Goal: Transaction & Acquisition: Purchase product/service

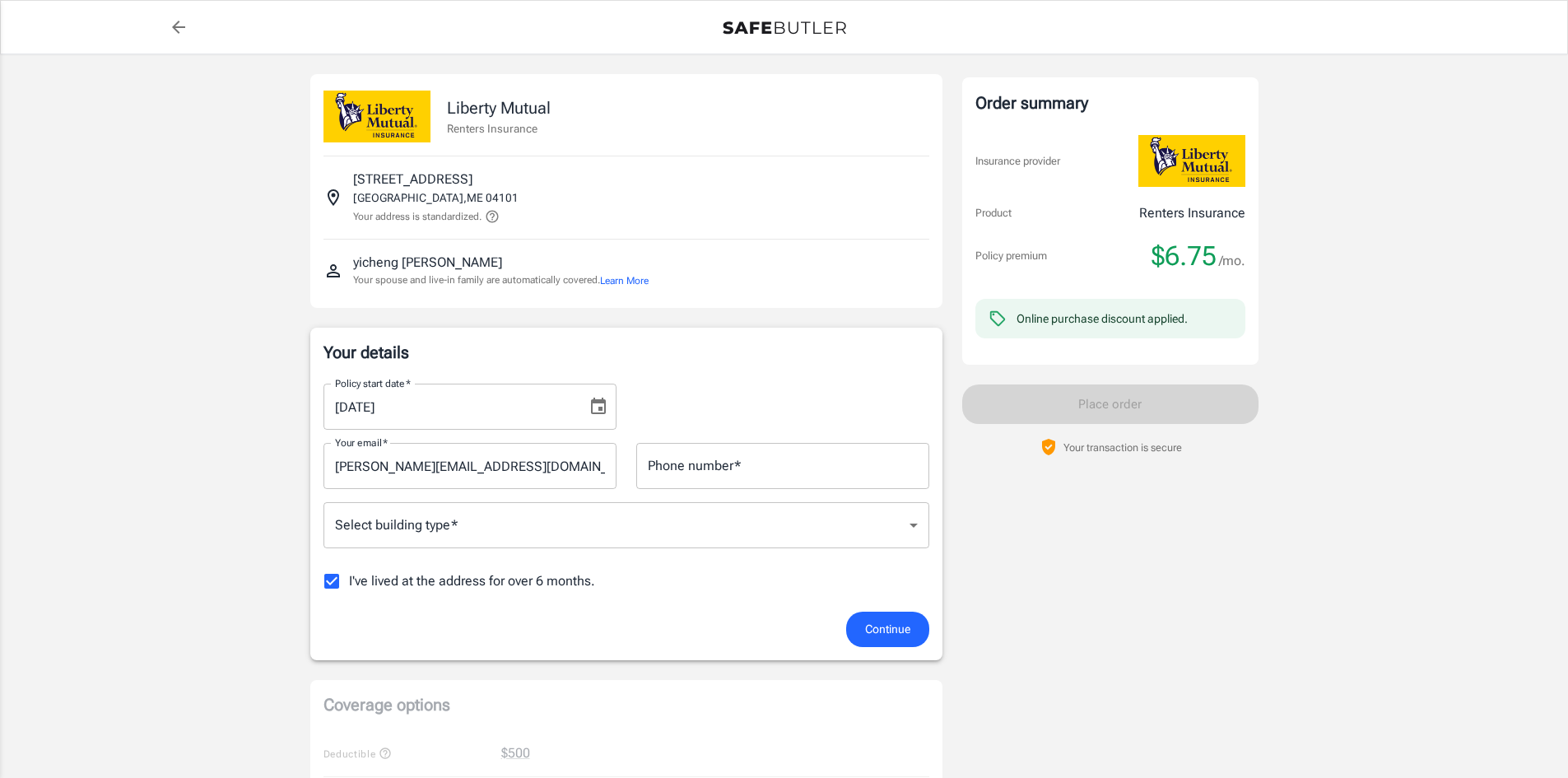
click at [805, 473] on input "Phone number   *" at bounding box center [783, 466] width 294 height 47
type input "9092280880"
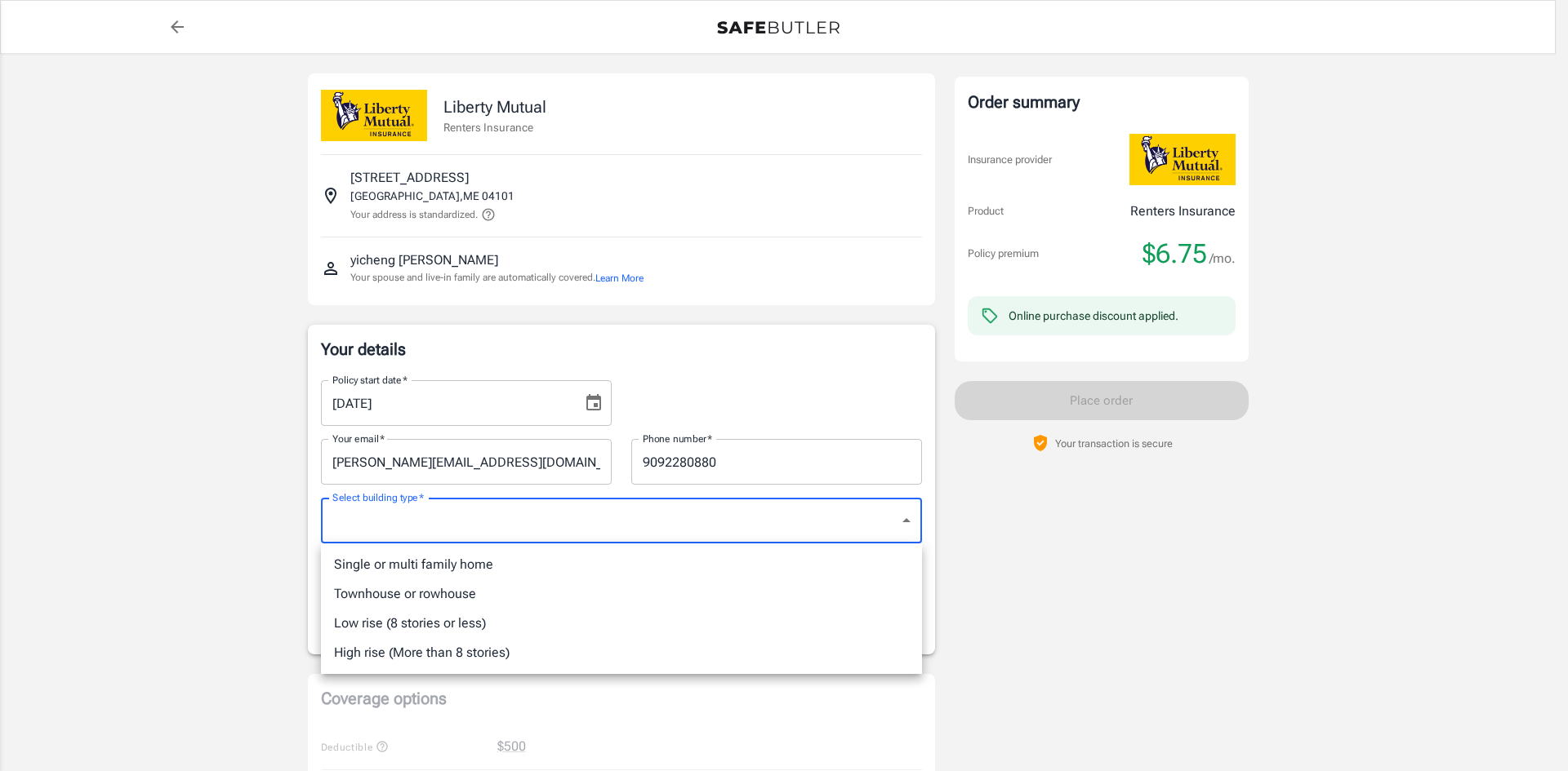
click at [772, 526] on body "Policy premium $ 6.75 /mo Liberty Mutual Renters Insurance 132 MARGINAL WAY APT…" at bounding box center [784, 772] width 1568 height 1544
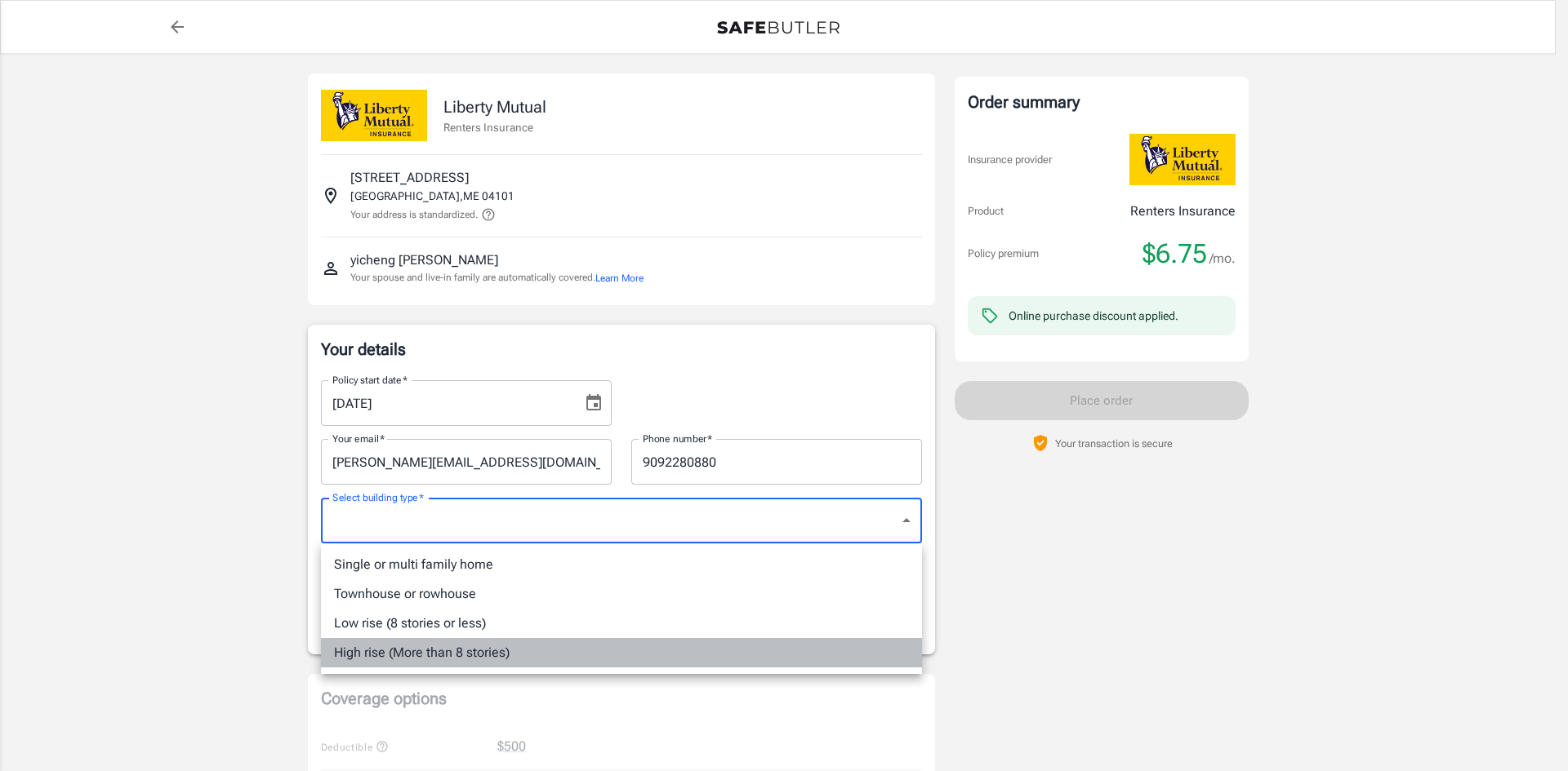
click at [380, 647] on li "High rise (More than 8 stories)" at bounding box center [621, 653] width 601 height 30
type input "highrise"
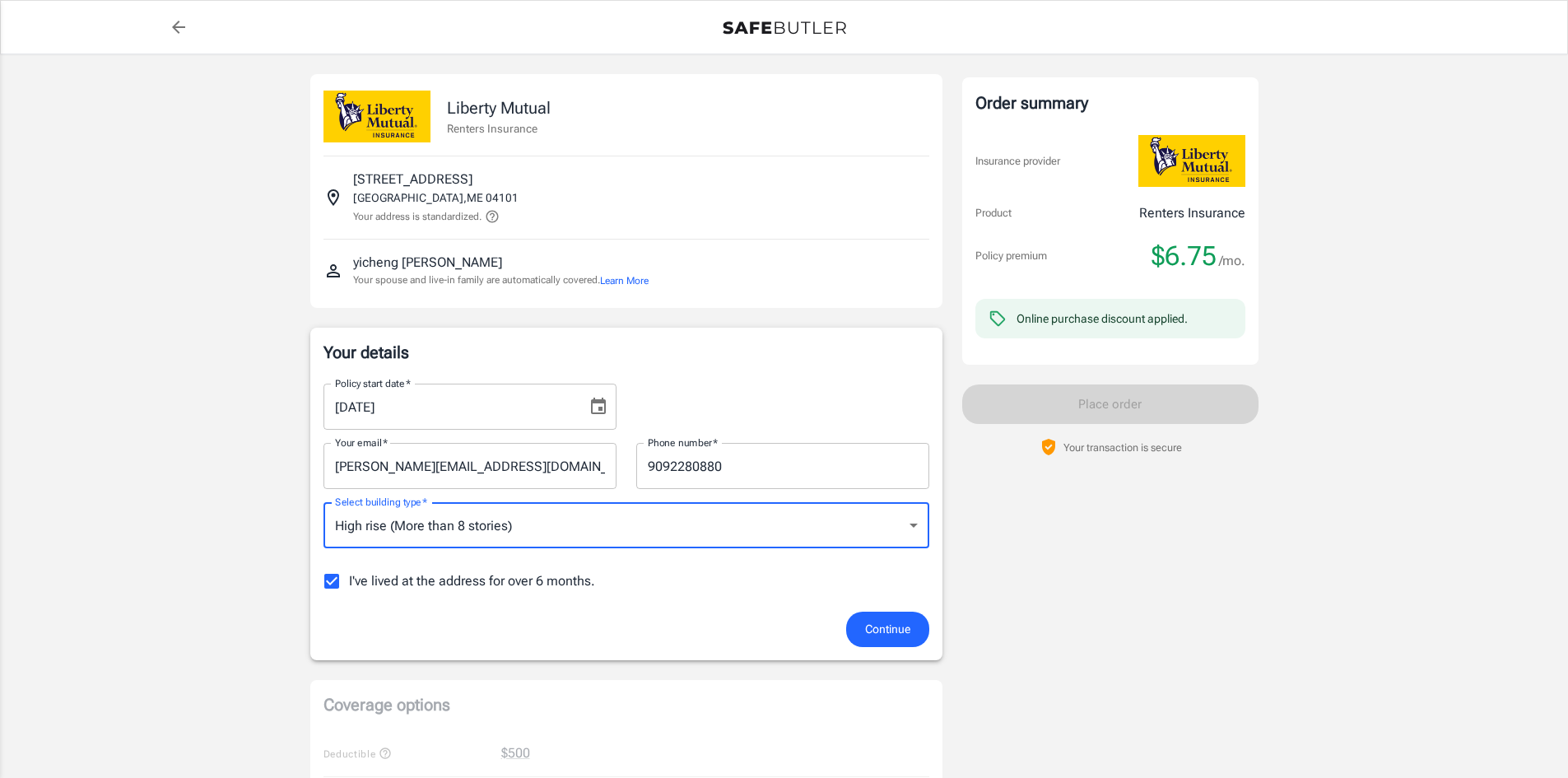
scroll to position [82, 0]
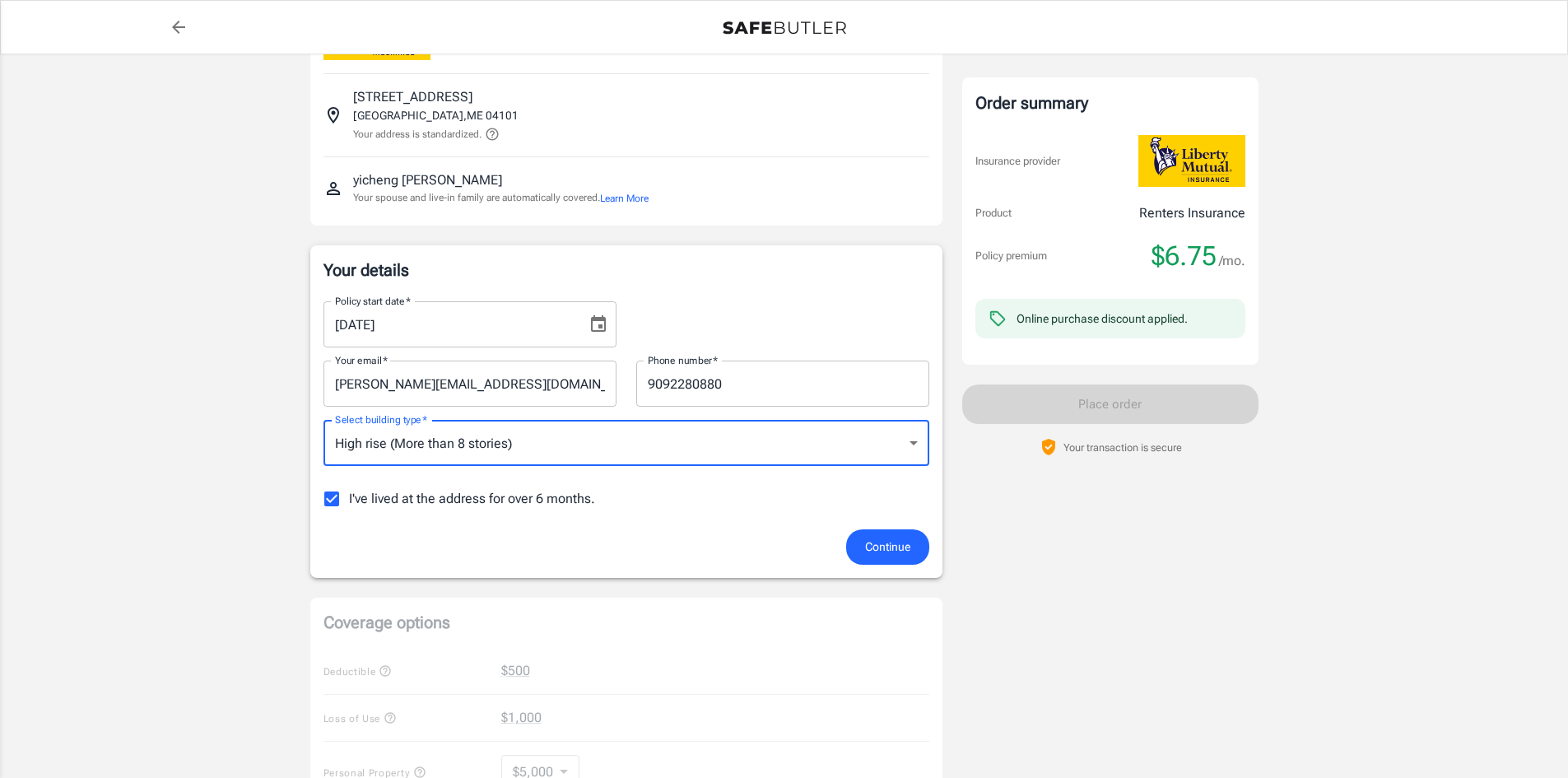
click at [340, 497] on input "I've lived at the address for over 6 months." at bounding box center [332, 499] width 35 height 35
checkbox input "false"
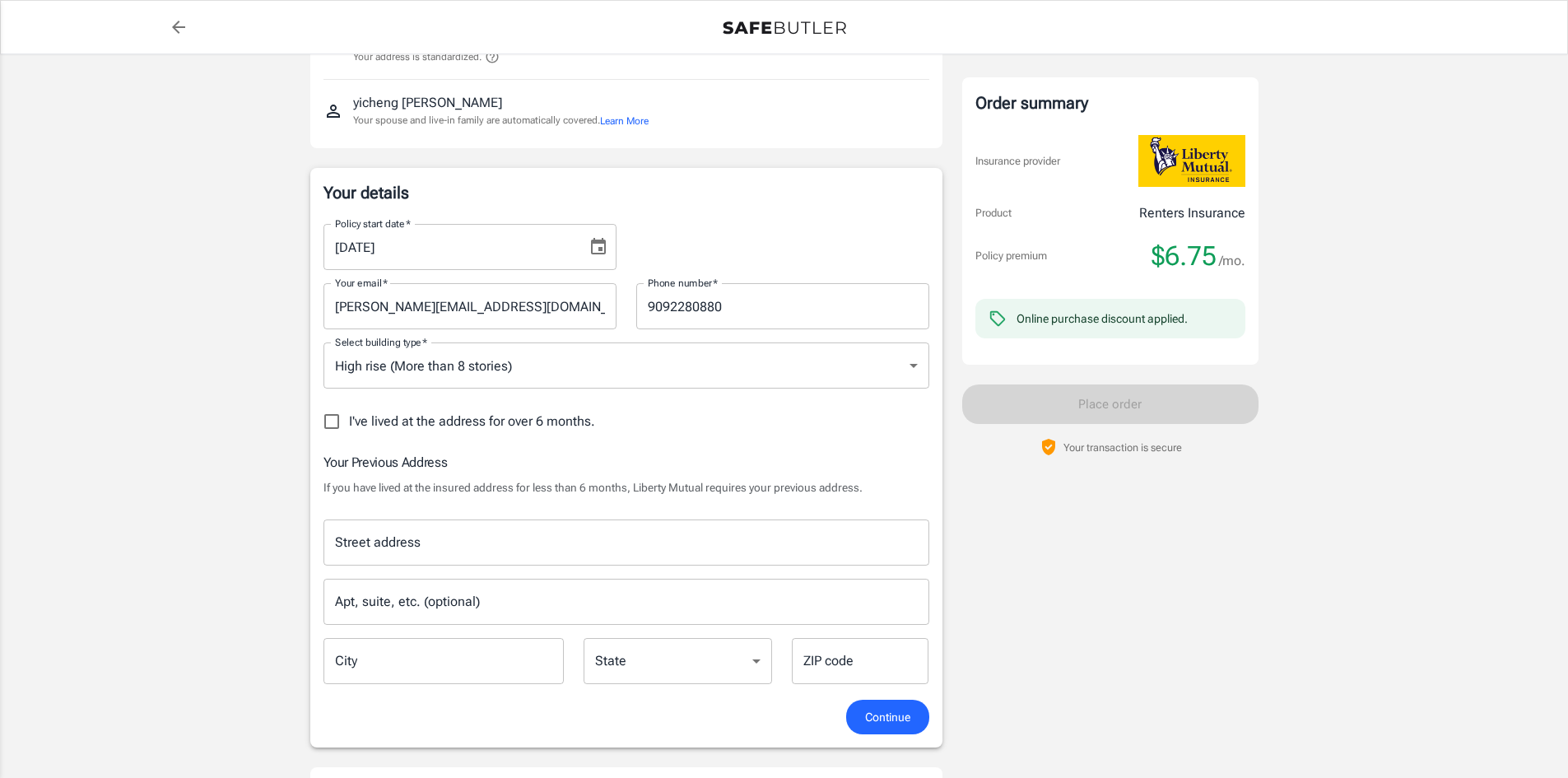
scroll to position [247, 0]
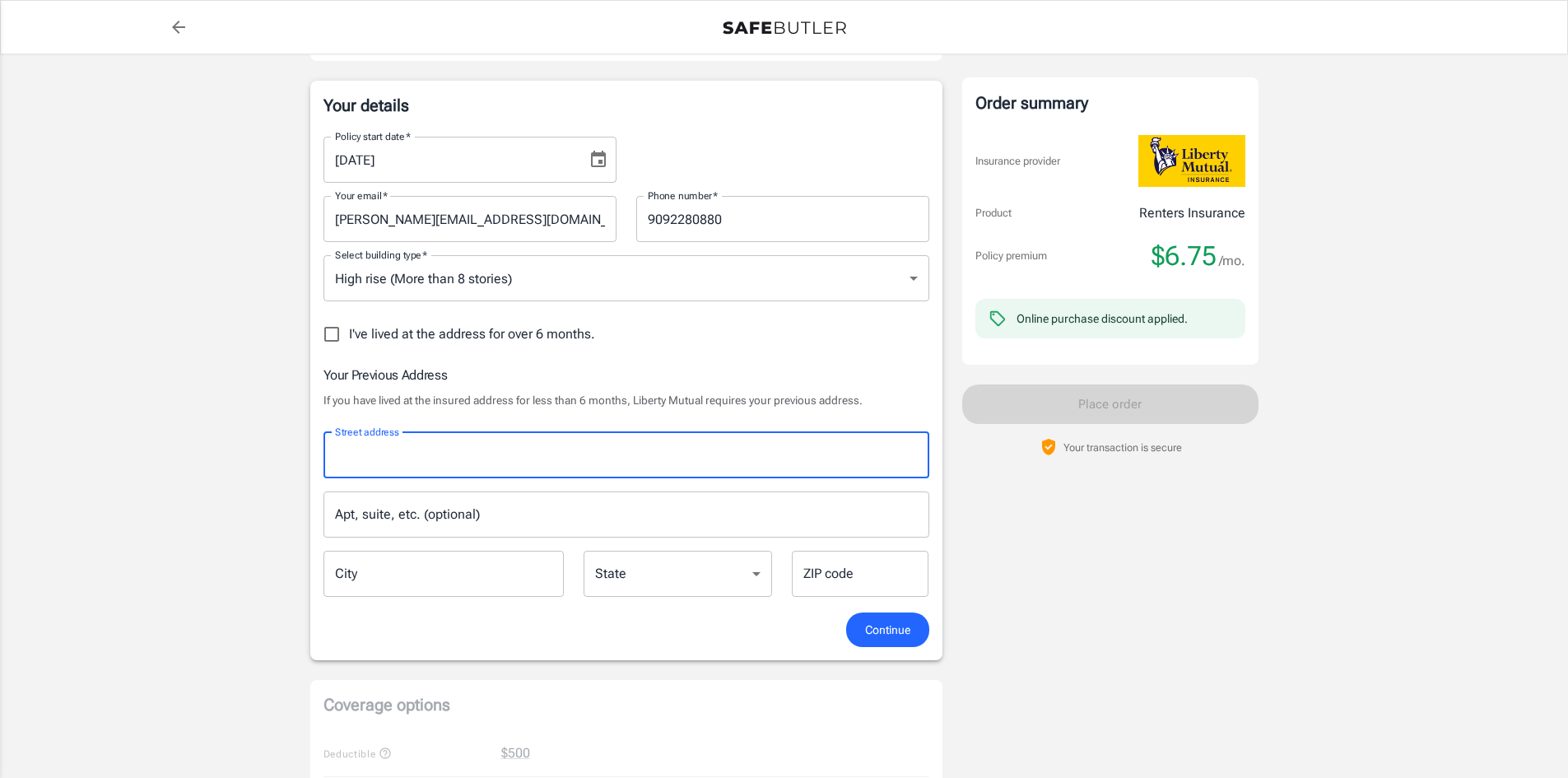
click at [417, 454] on input "Street address" at bounding box center [626, 455] width 591 height 31
type input "150 Huntington Avenue"
type input "The greenhouse apartment, apt sj5"
type input "Boston"
type input "02116-4738"
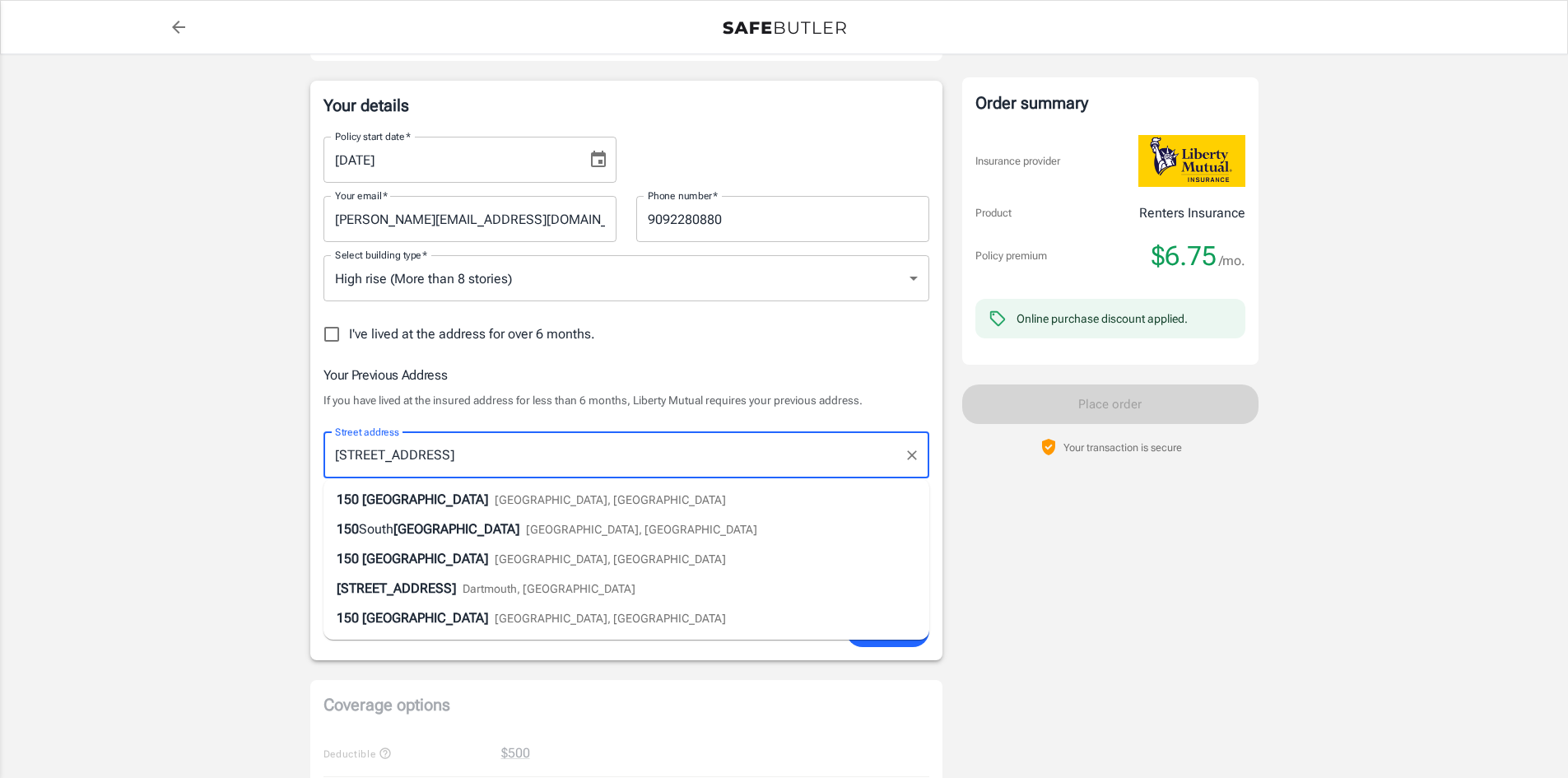
click at [1234, 545] on div "Order summary Insurance provider Product Renters Insurance Policy premium $6.75…" at bounding box center [1110, 624] width 296 height 1595
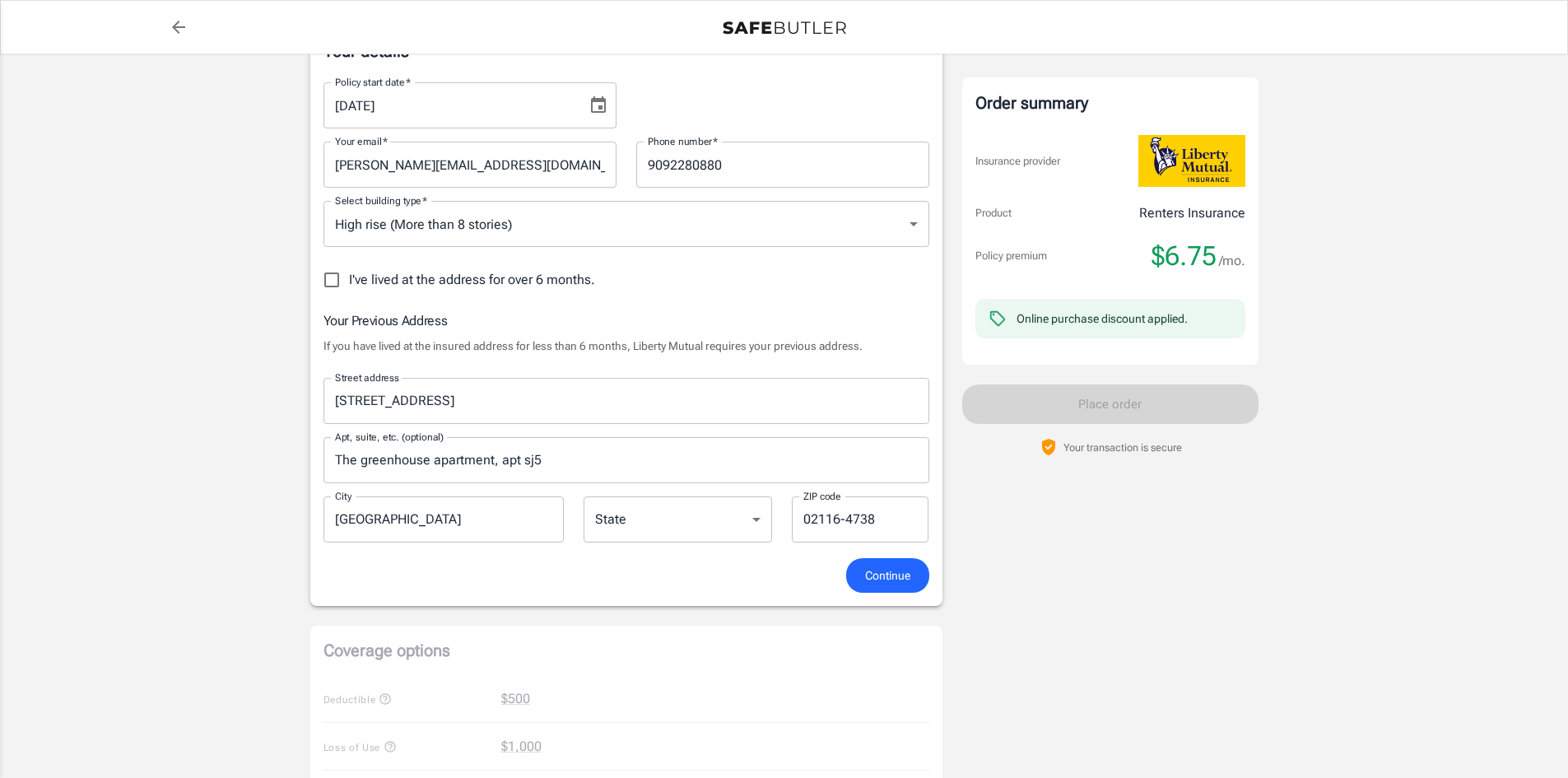
scroll to position [329, 0]
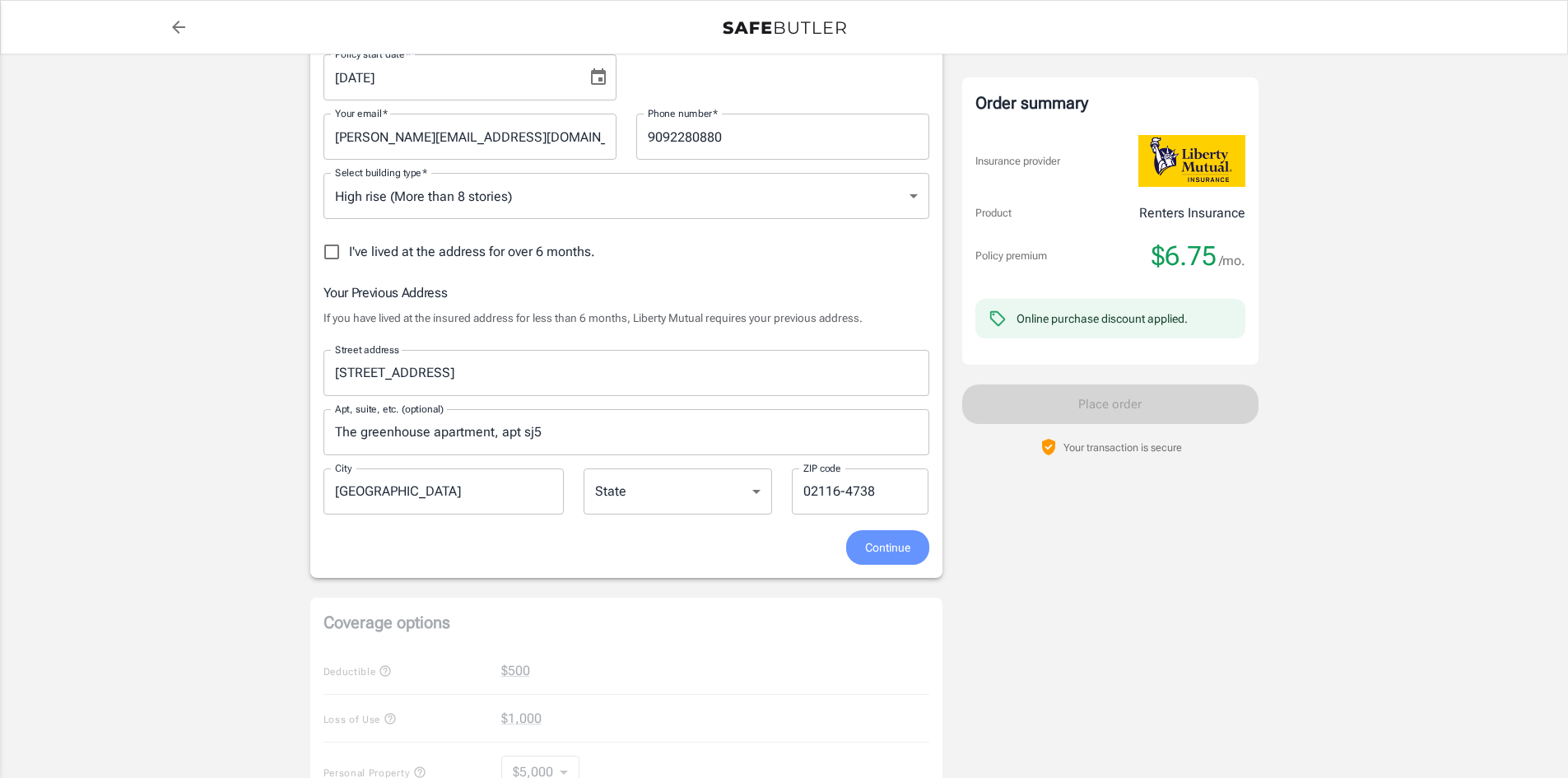
click at [886, 556] on span "Continue" at bounding box center [888, 548] width 46 height 21
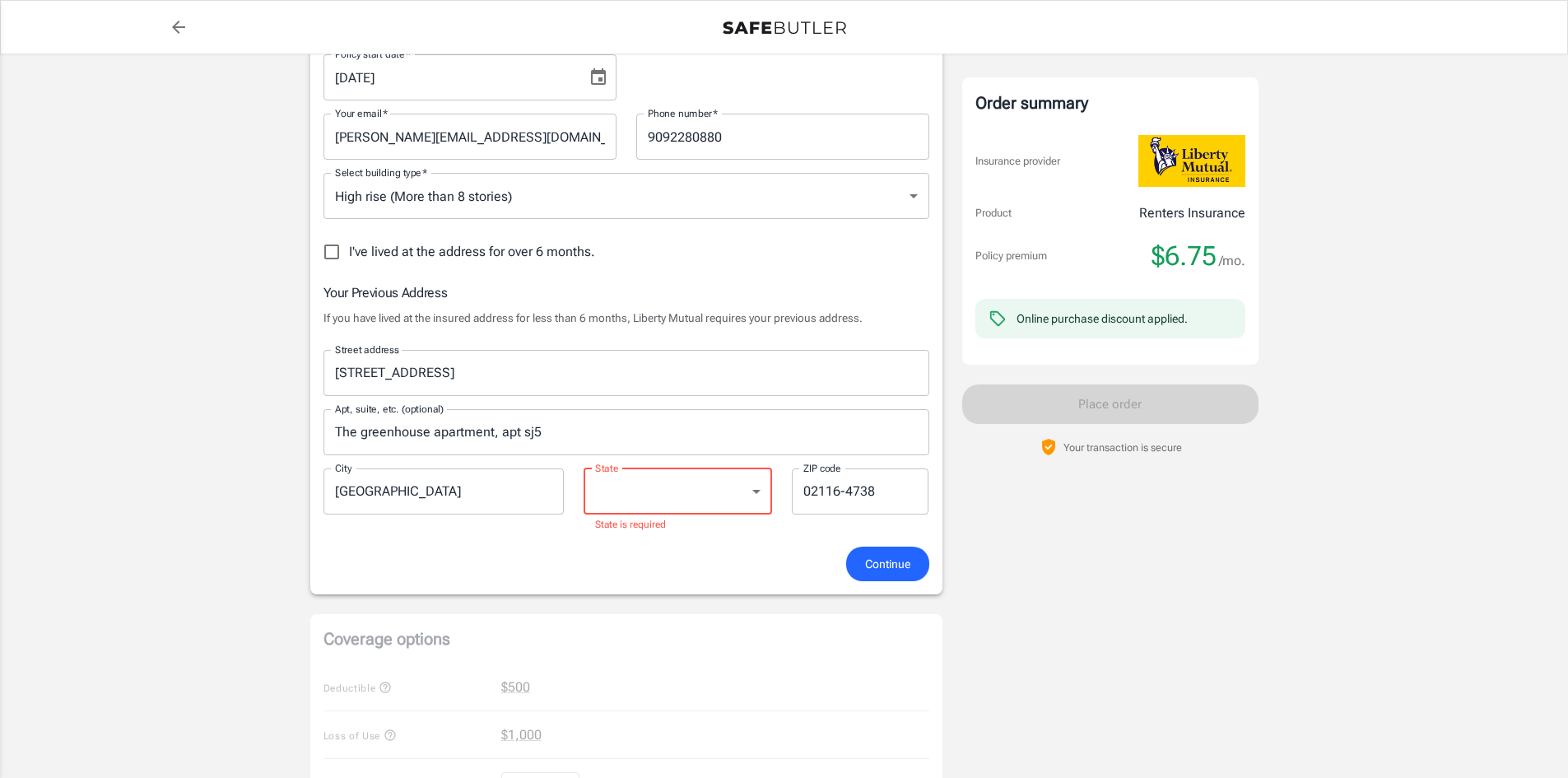
click at [707, 491] on select "Alabama Alaska Arizona Arkansas California Colorado Connecticut Delaware Distri…" at bounding box center [677, 492] width 189 height 47
select select "MA"
click at [583, 469] on select "Alabama Alaska Arizona Arkansas California Colorado Connecticut Delaware Distri…" at bounding box center [677, 492] width 189 height 47
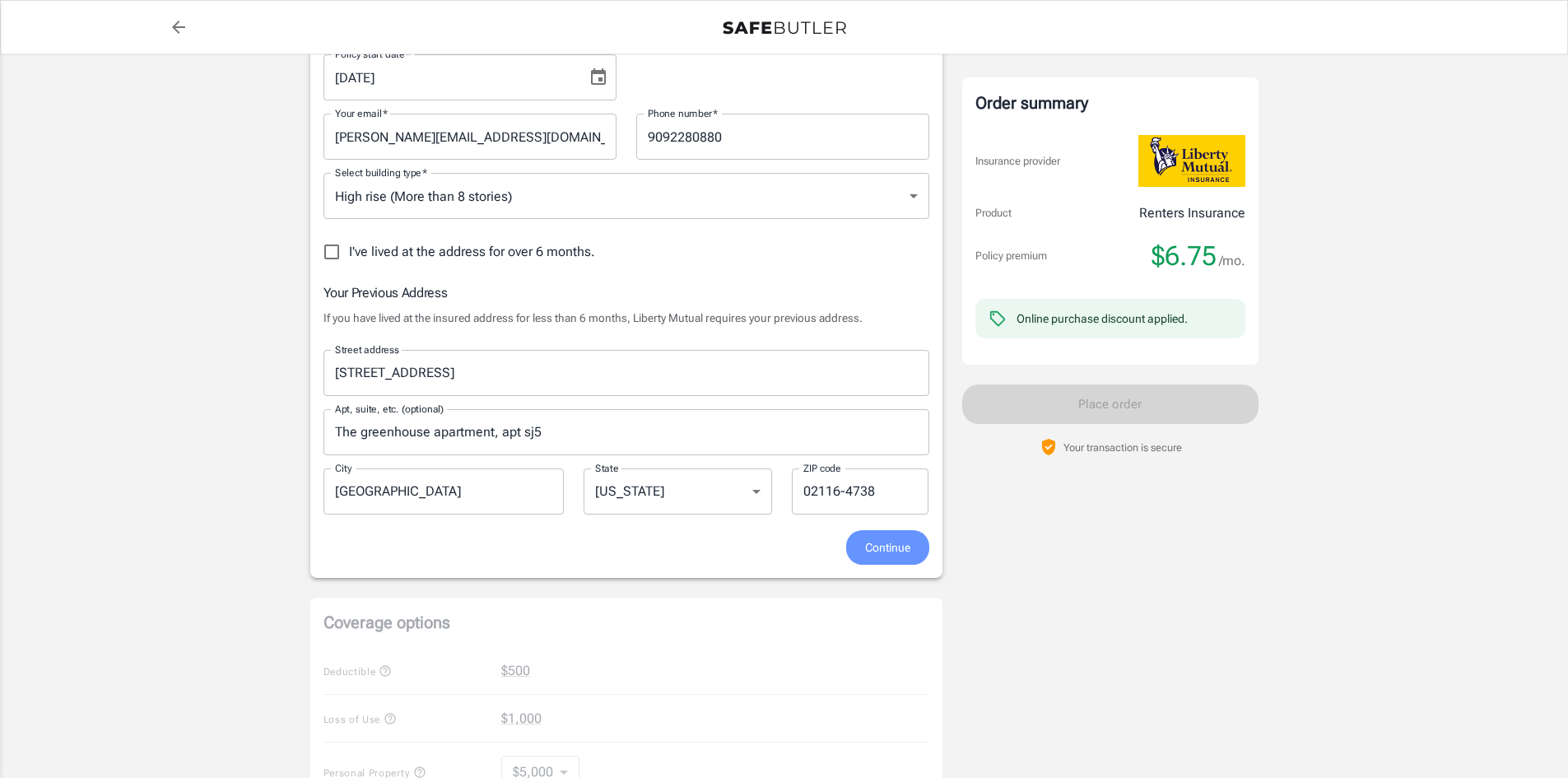
click at [922, 550] on button "Continue" at bounding box center [887, 548] width 83 height 36
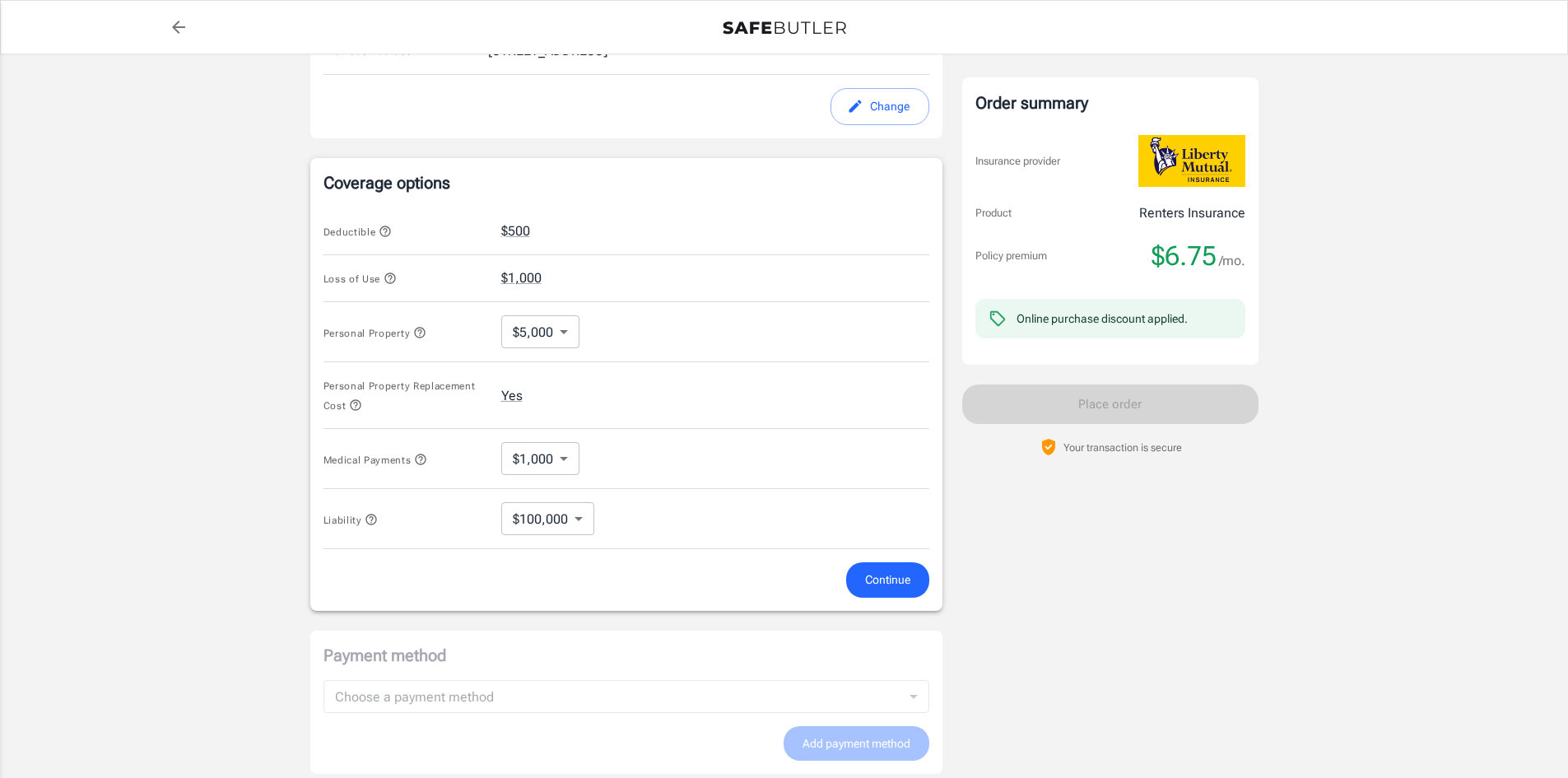
scroll to position [596, 0]
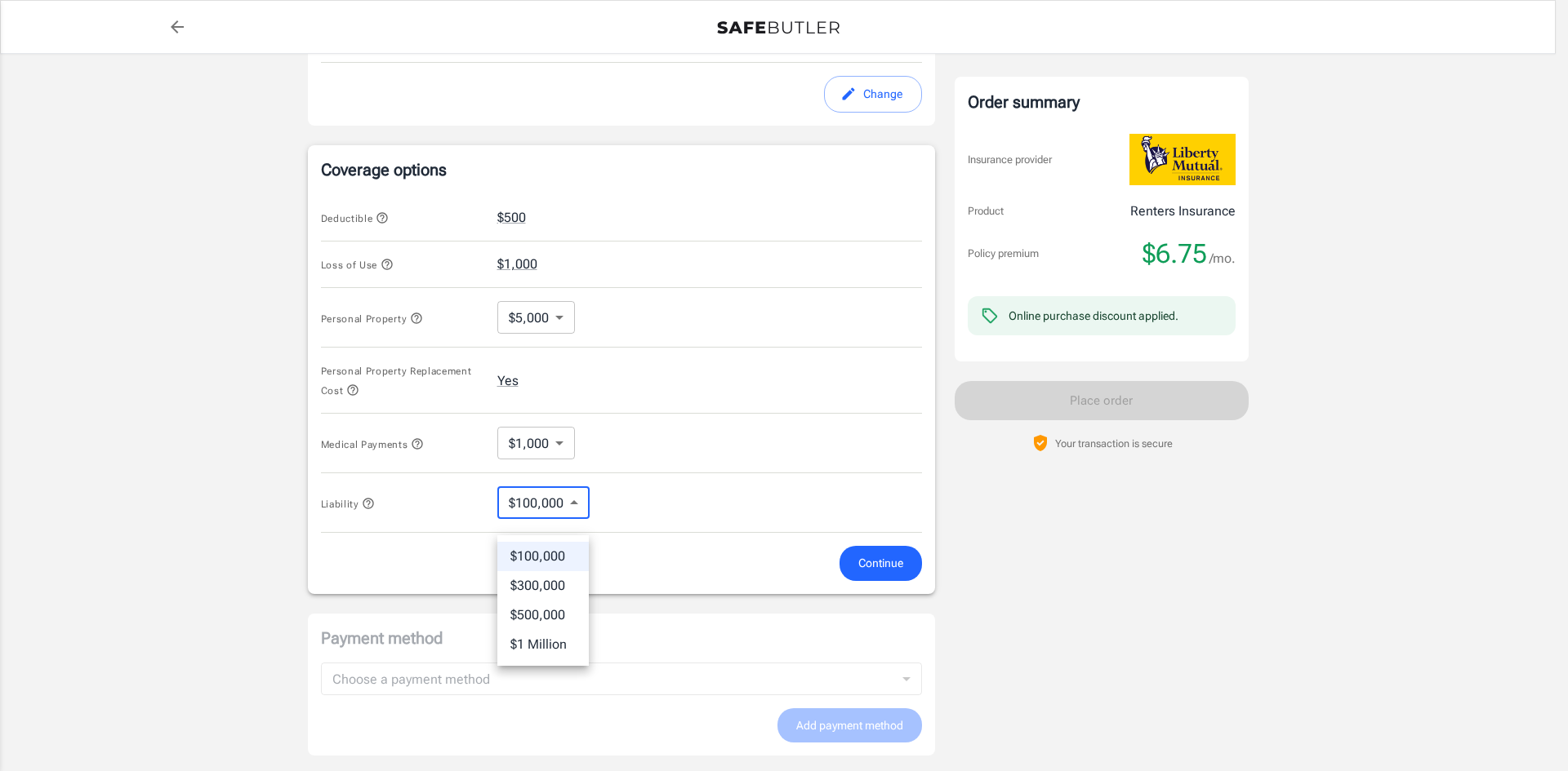
click at [534, 529] on body "Policy premium $ 6.75 /mo Liberty Mutual Renters Insurance 132 MARGINAL WAY APT…" at bounding box center [784, 212] width 1568 height 1605
click at [546, 586] on li "$300,000" at bounding box center [543, 586] width 91 height 30
type input "300000"
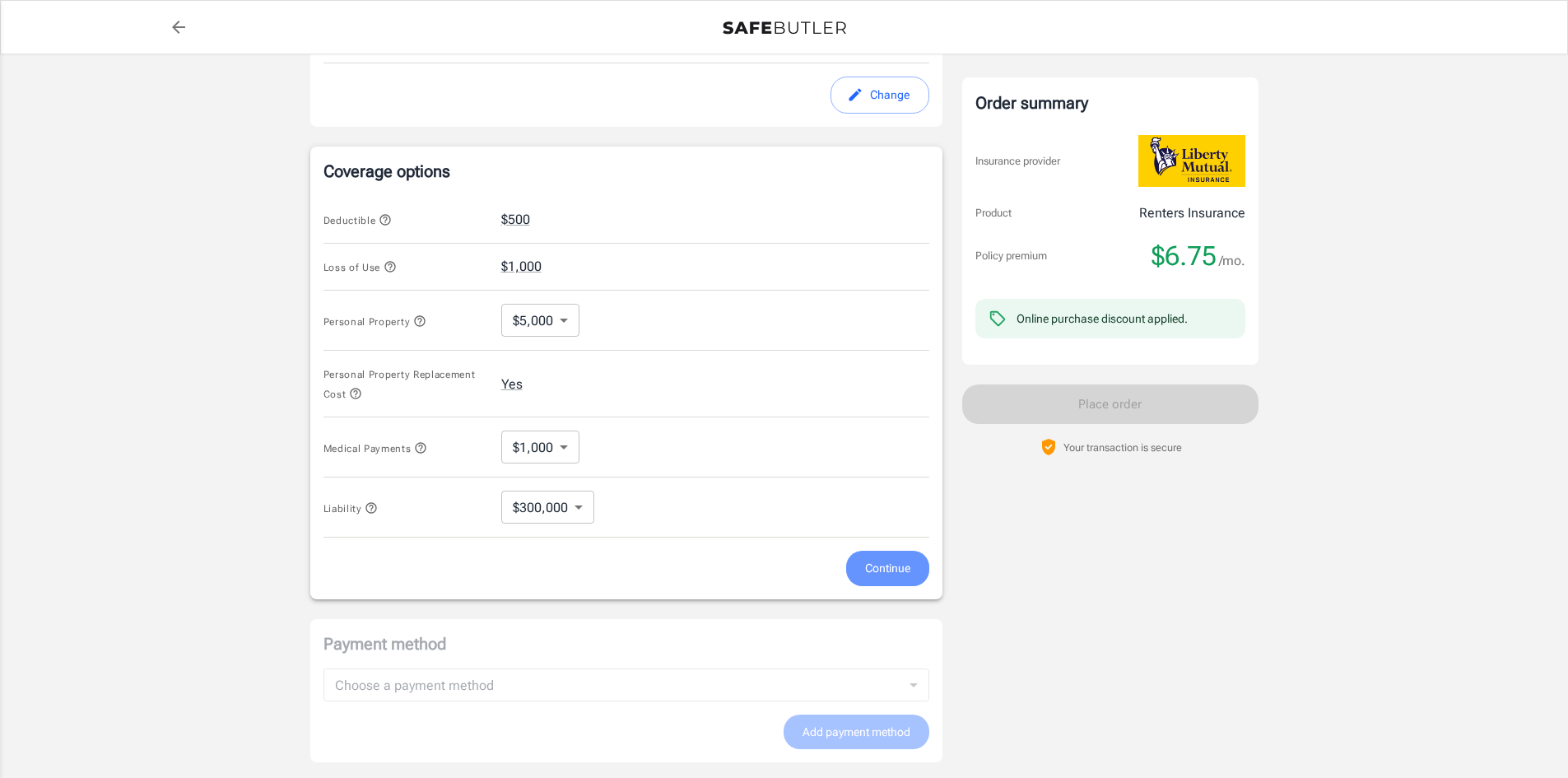
click at [902, 579] on span "Continue" at bounding box center [888, 568] width 46 height 21
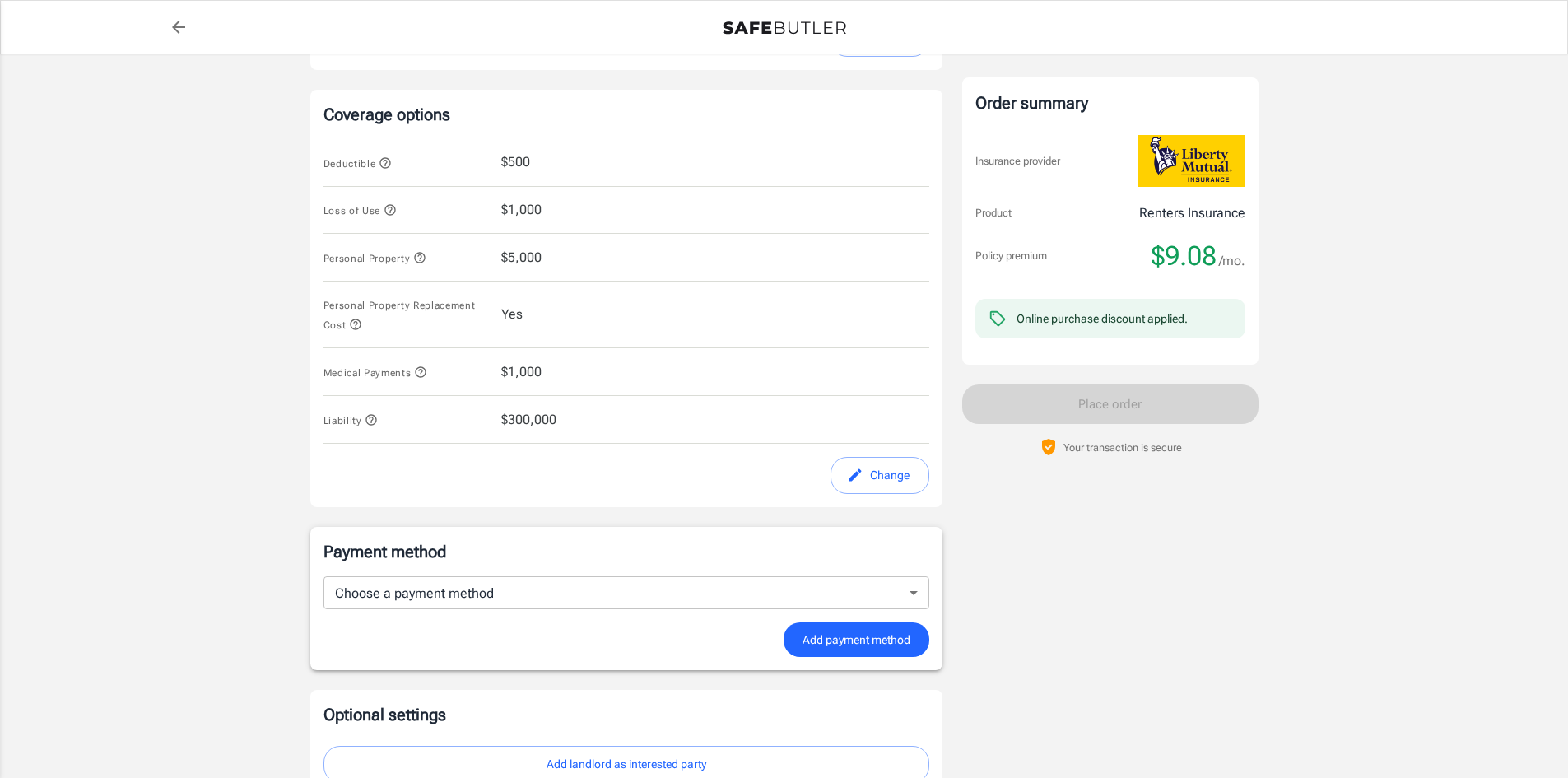
scroll to position [492, 0]
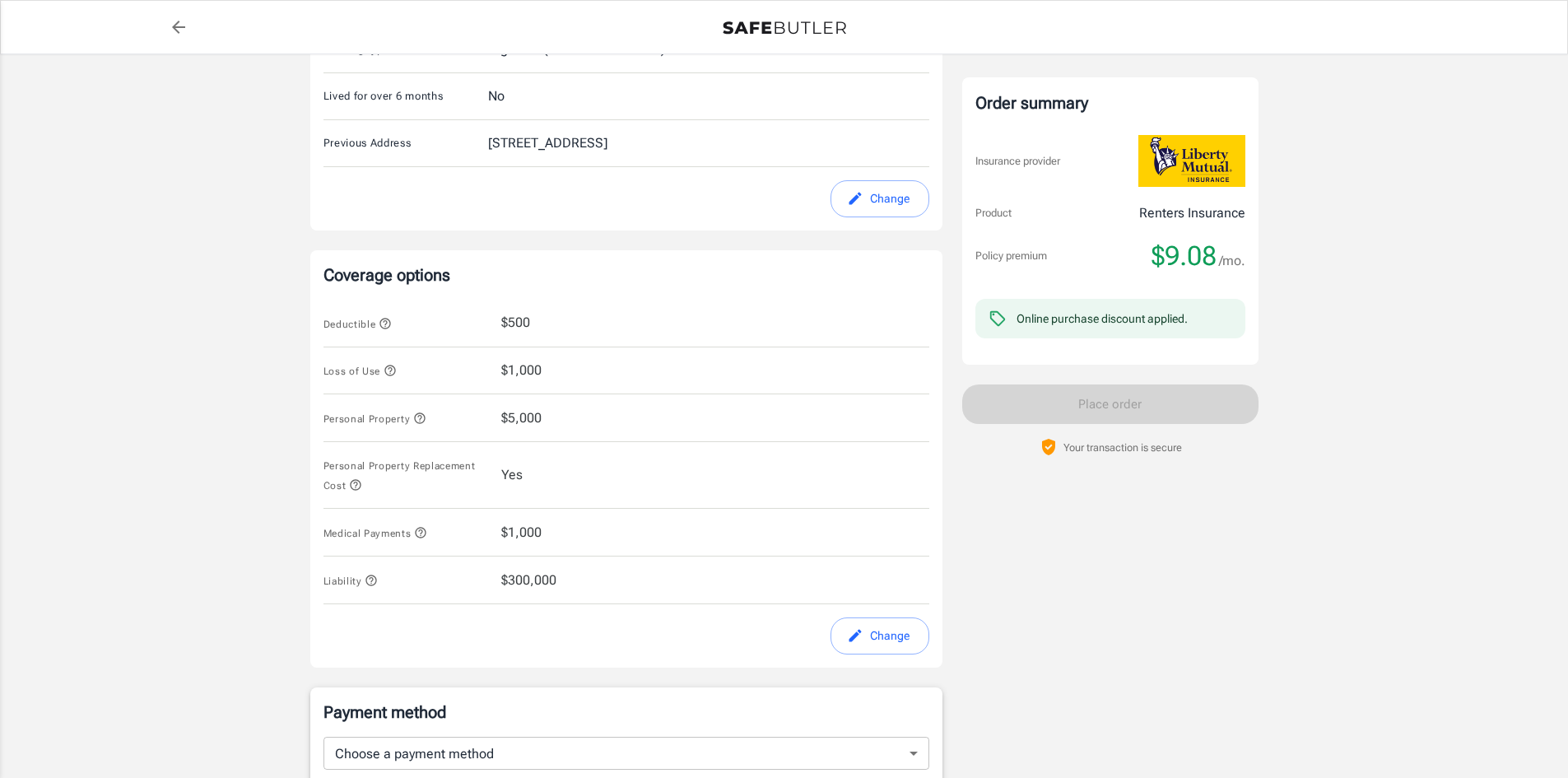
click at [872, 655] on button "Change" at bounding box center [880, 636] width 98 height 37
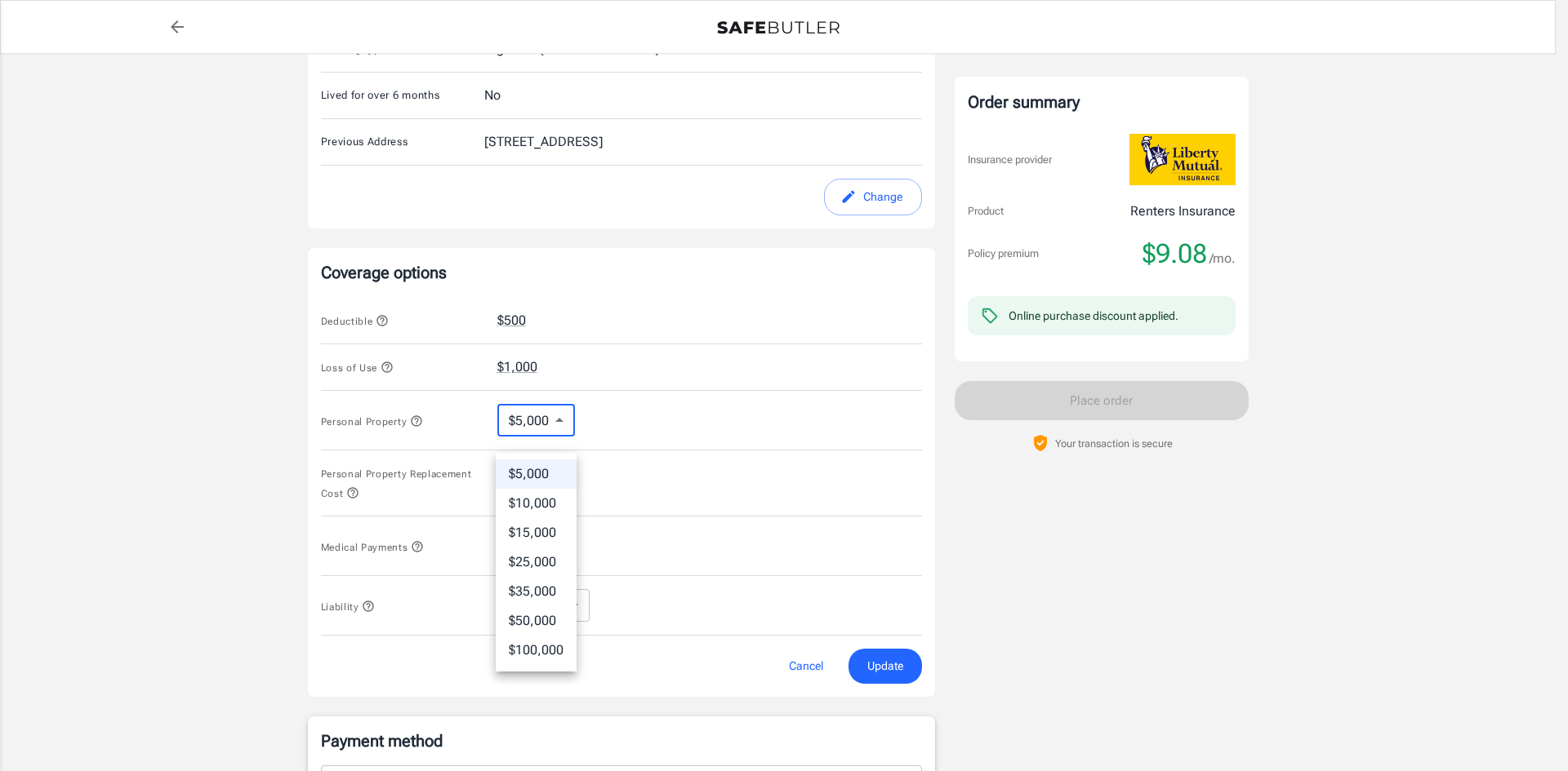
click at [524, 447] on body "Policy premium $ 9.08 /mo Liberty Mutual Renters Insurance 132 MARGINAL WAY APT…" at bounding box center [784, 315] width 1568 height 1605
click at [536, 474] on li "$5,000" at bounding box center [535, 474] width 80 height 30
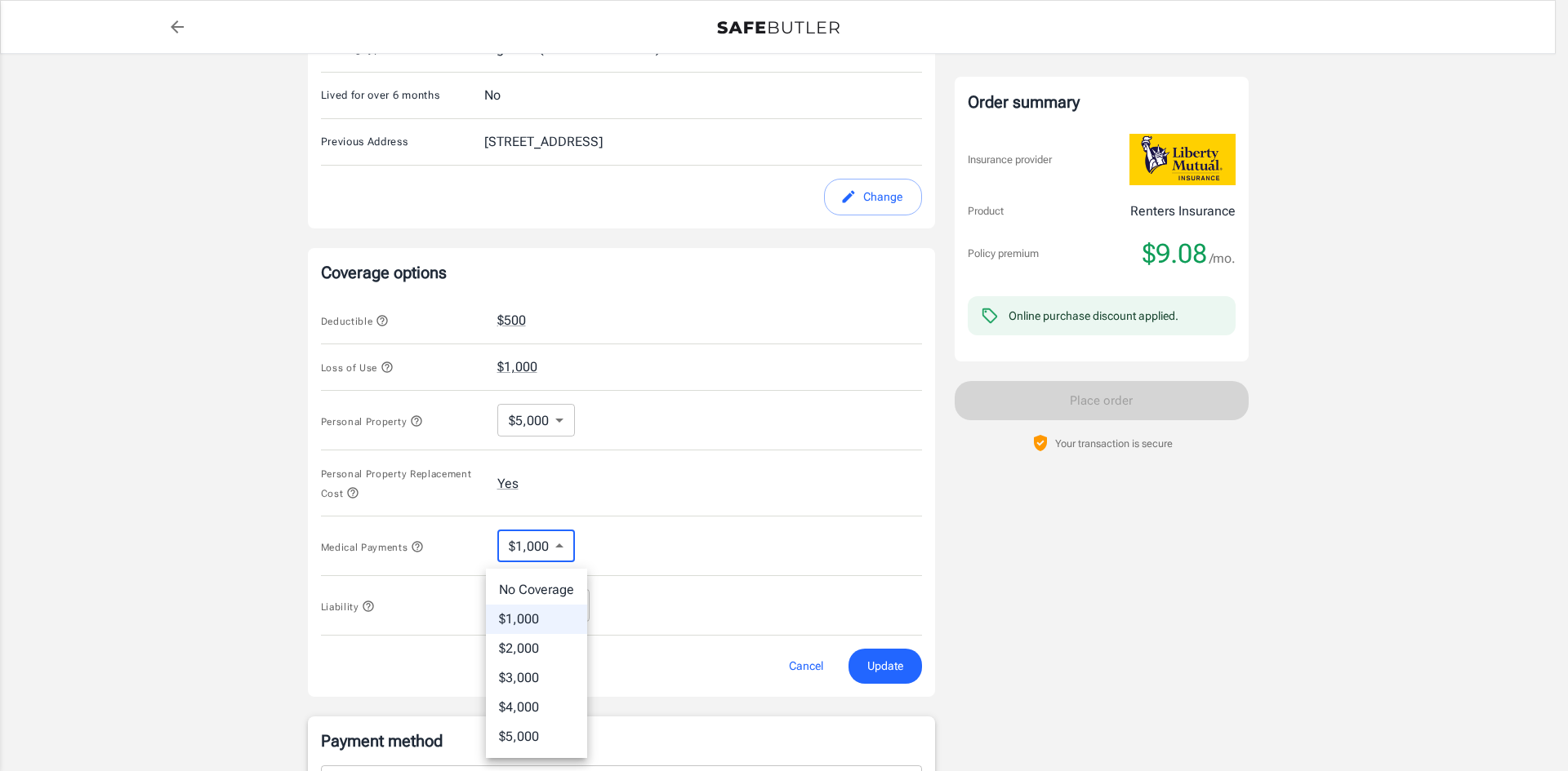
click at [544, 566] on body "Policy premium $ 9.08 /mo Liberty Mutual Renters Insurance 132 MARGINAL WAY APT…" at bounding box center [784, 315] width 1568 height 1605
click at [551, 588] on li "No Coverage" at bounding box center [536, 590] width 101 height 30
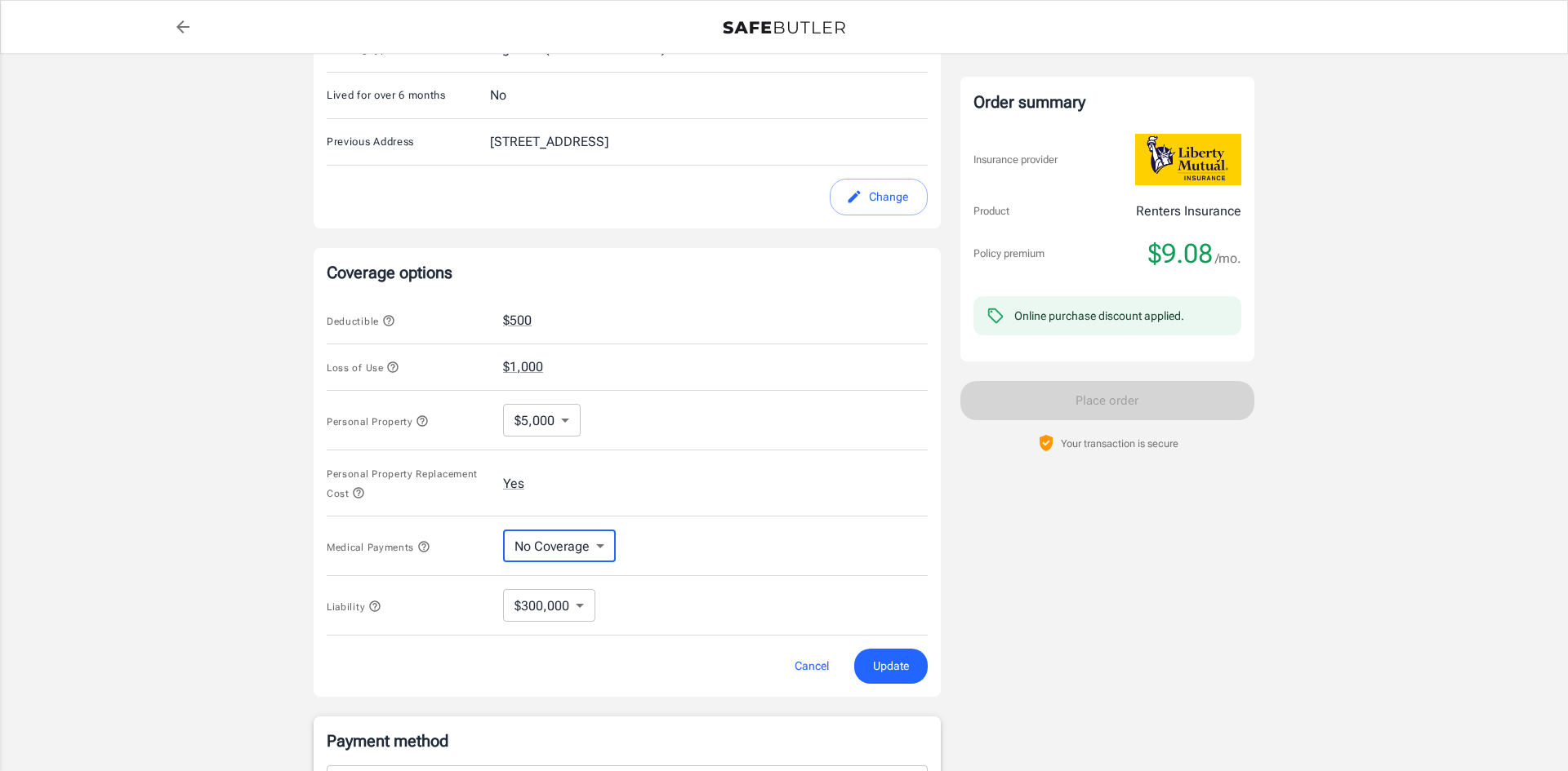
type input "No Coverage"
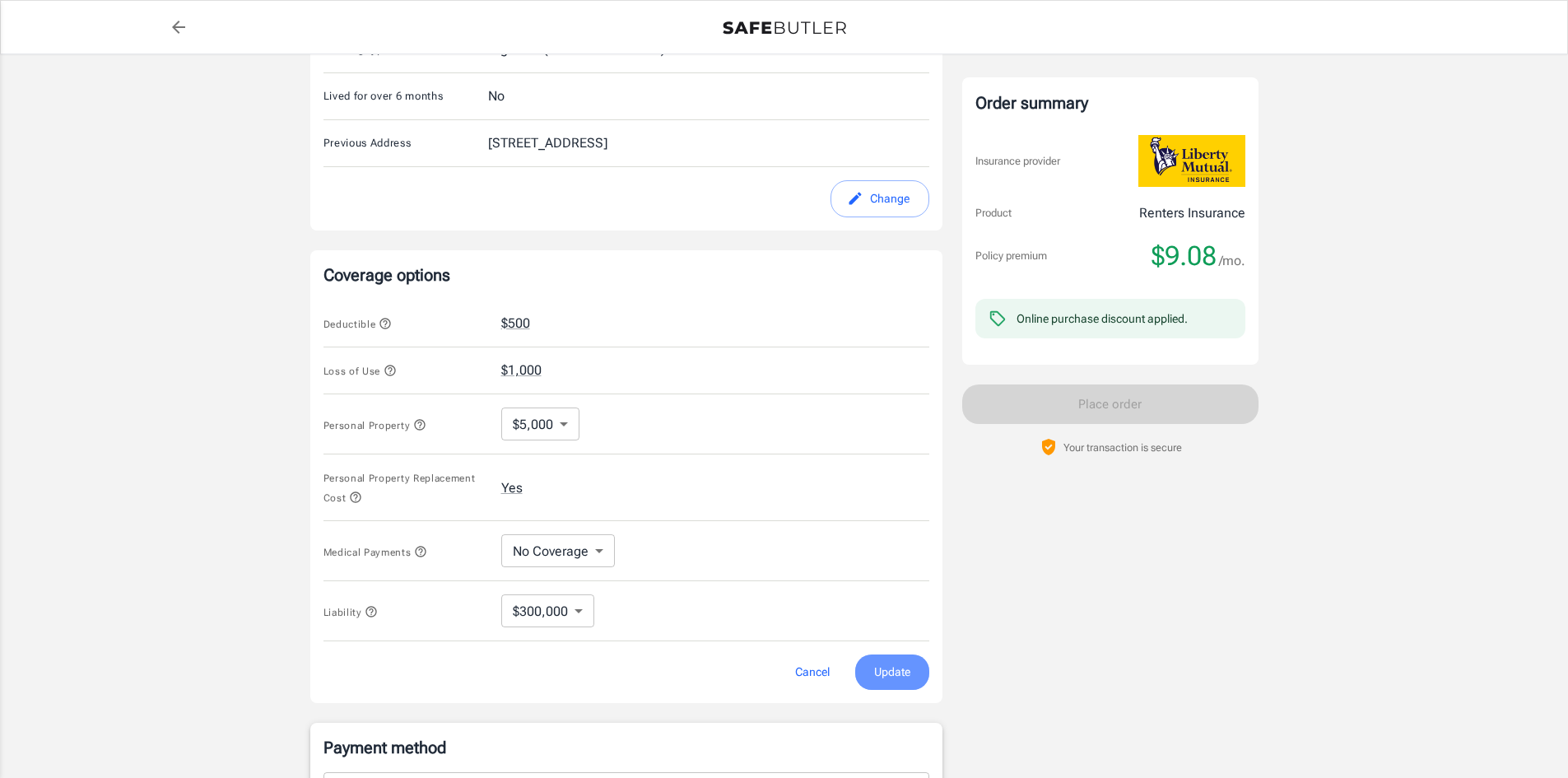
click at [875, 683] on span "Update" at bounding box center [892, 672] width 36 height 21
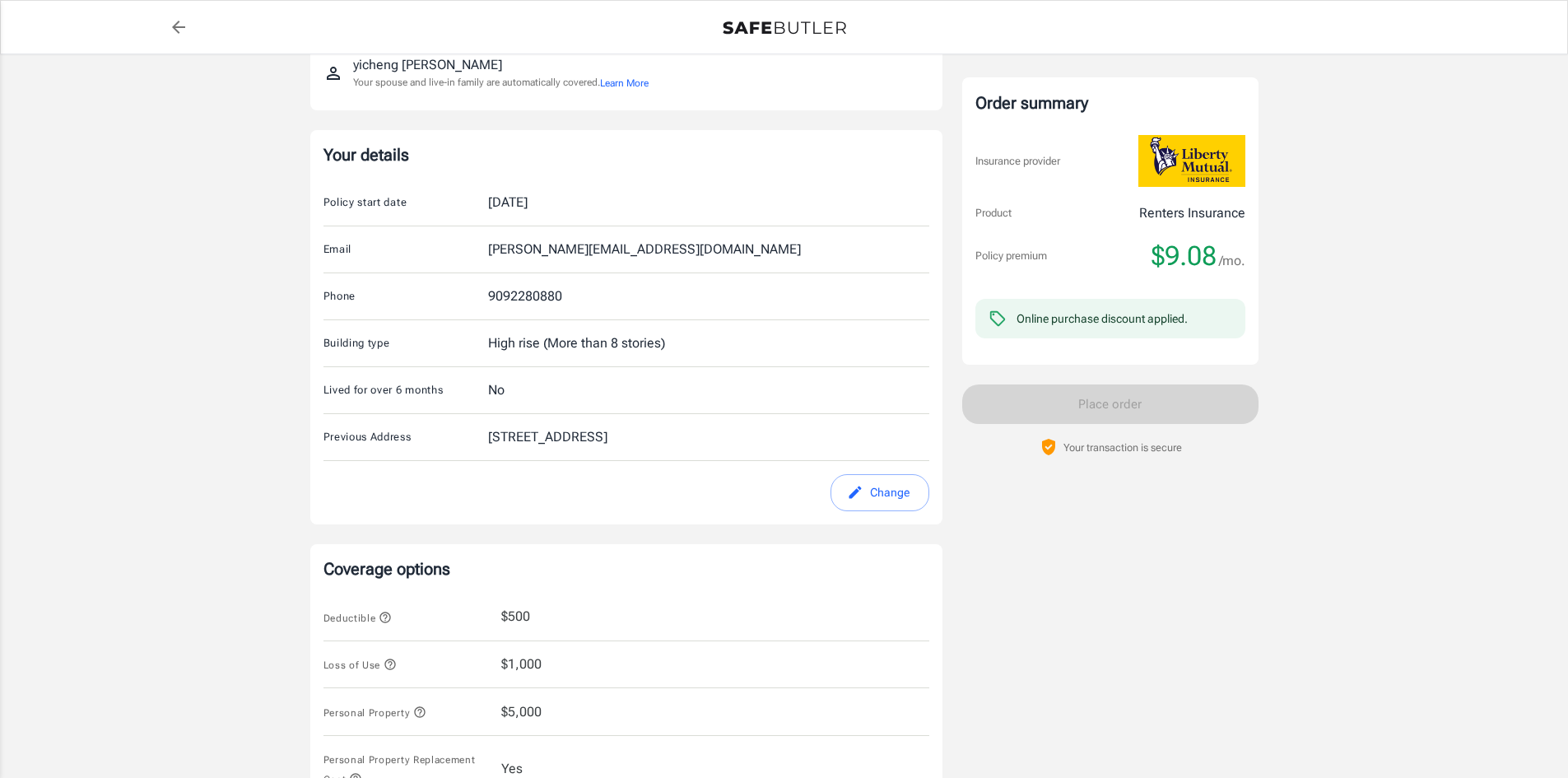
scroll to position [162, 0]
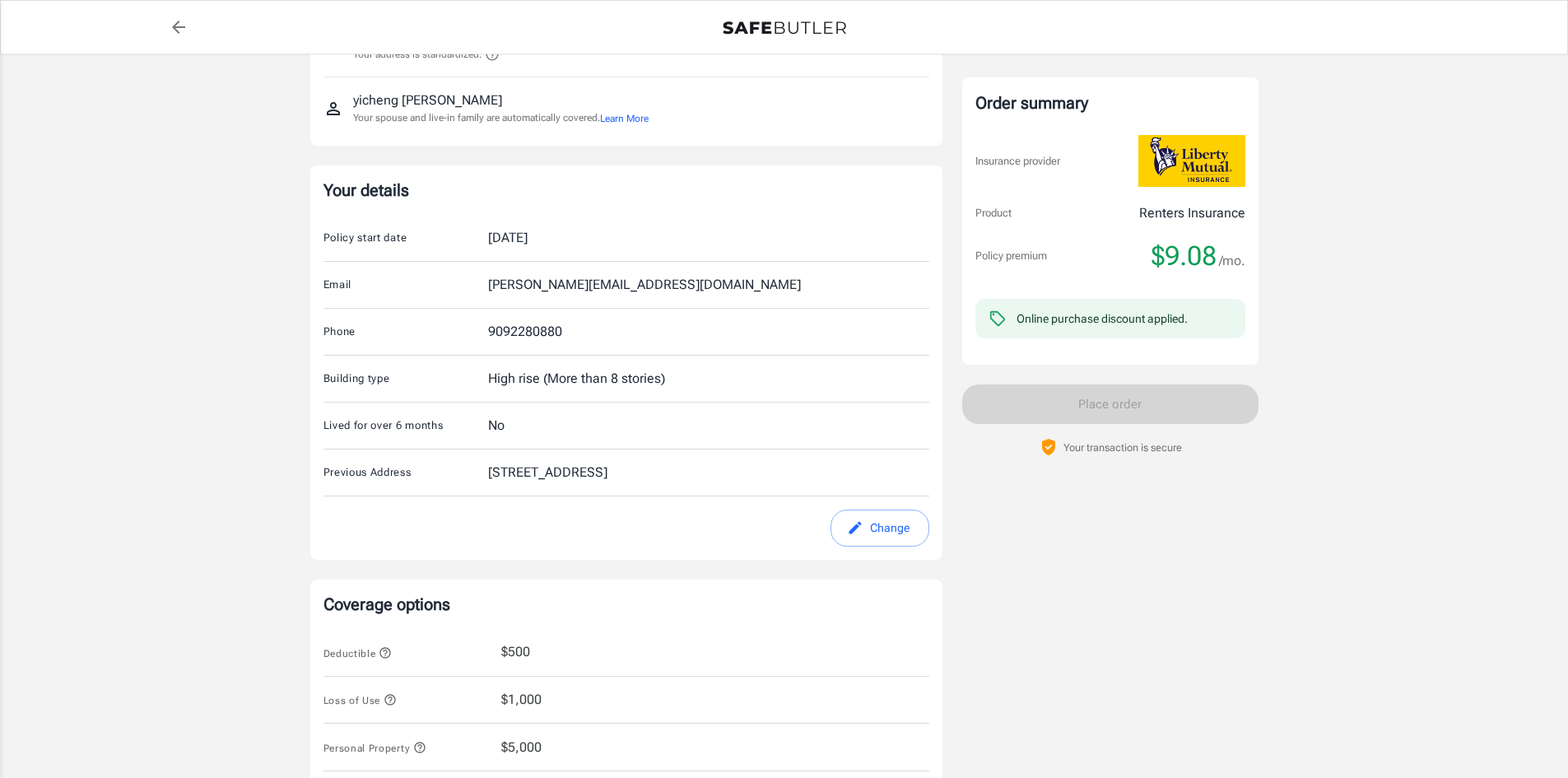
drag, startPoint x: 880, startPoint y: 551, endPoint x: 887, endPoint y: 677, distance: 126.2
click at [891, 690] on div "Liberty Mutual Renters Insurance 132 MARGINAL WAY APT 349 PORTLAND , ME 04101 Y…" at bounding box center [626, 598] width 633 height 1374
click at [877, 547] on button "Change" at bounding box center [880, 528] width 98 height 37
select select "MA"
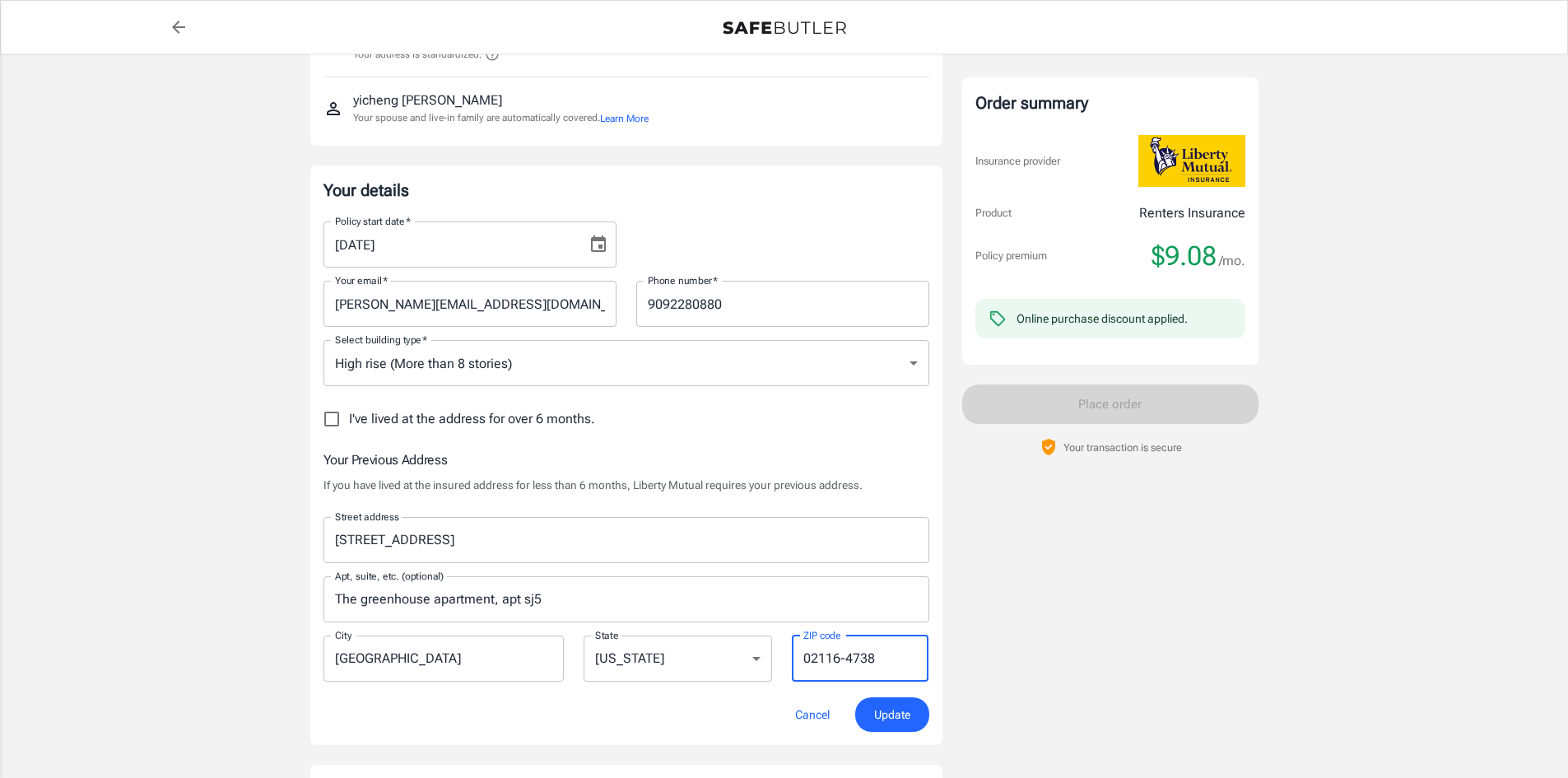
drag, startPoint x: 833, startPoint y: 659, endPoint x: 1012, endPoint y: 682, distance: 180.5
click at [1012, 682] on div "Liberty Mutual Renters Insurance 132 MARGINAL WAY APT 349 PORTLAND , ME 04101 Y…" at bounding box center [784, 691] width 948 height 1560
type input "02115"
click at [903, 708] on span "Update" at bounding box center [892, 715] width 36 height 21
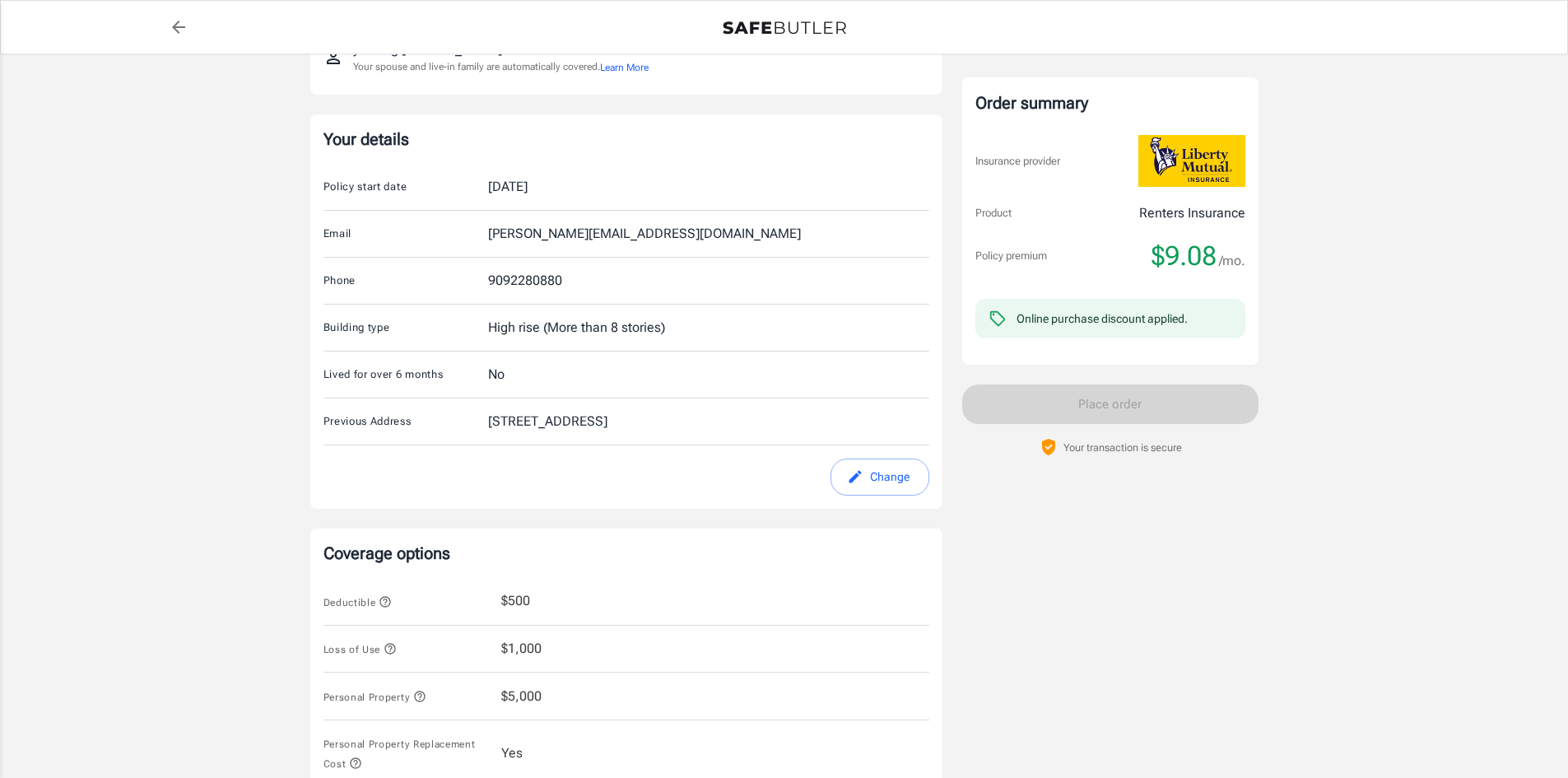
scroll to position [410, 0]
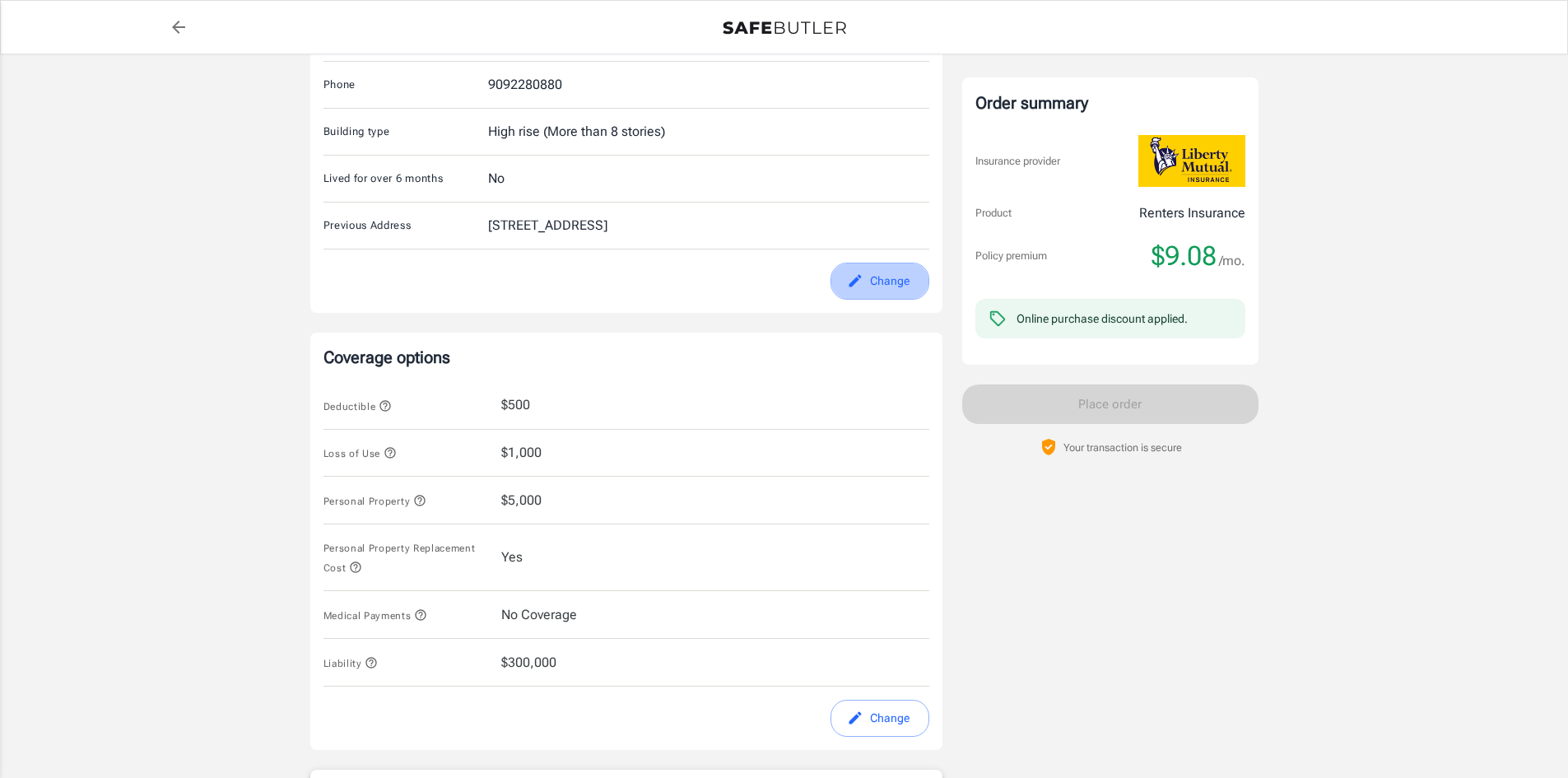
click at [870, 300] on button "Change" at bounding box center [880, 281] width 98 height 37
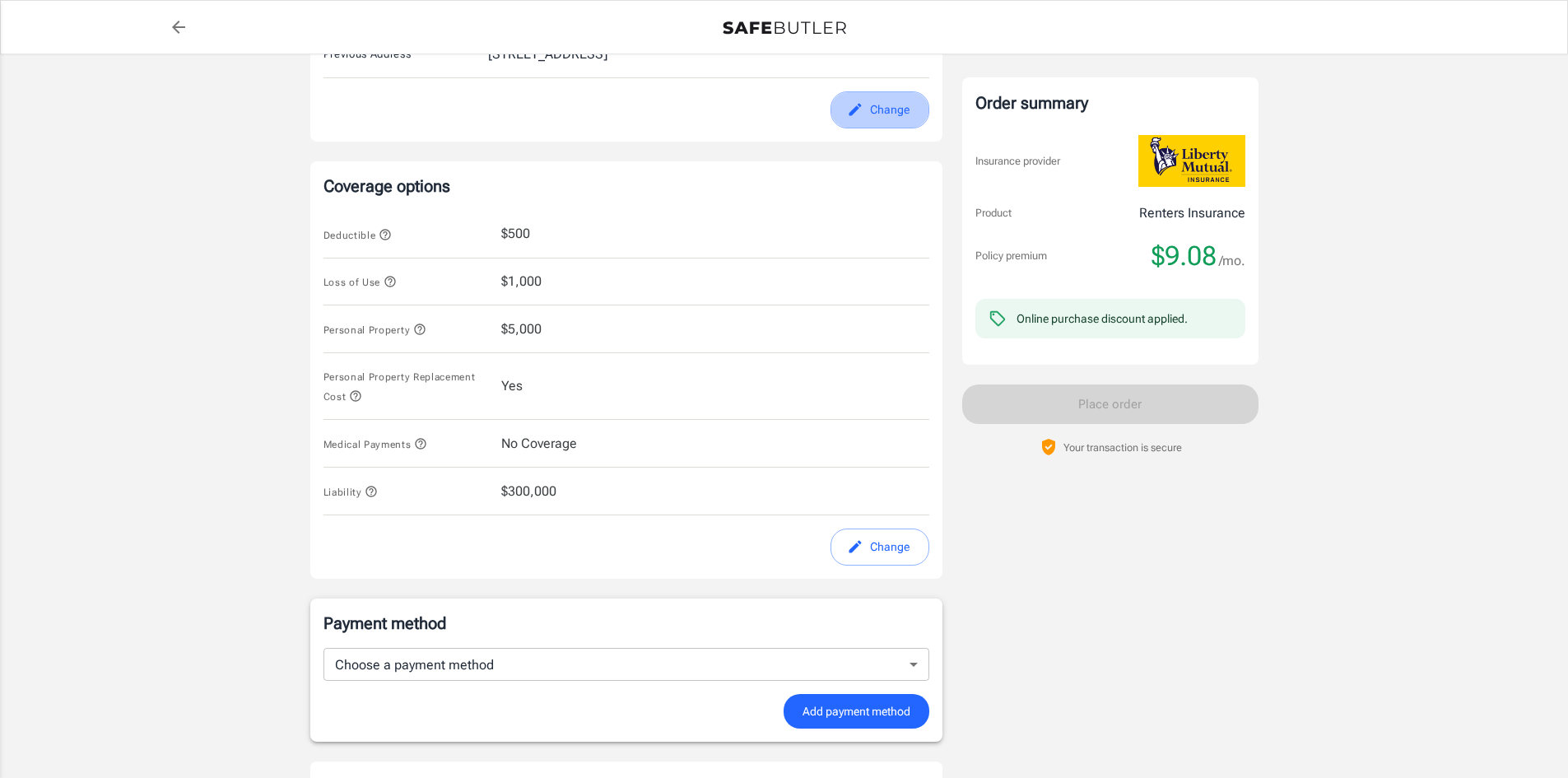
select select "MA"
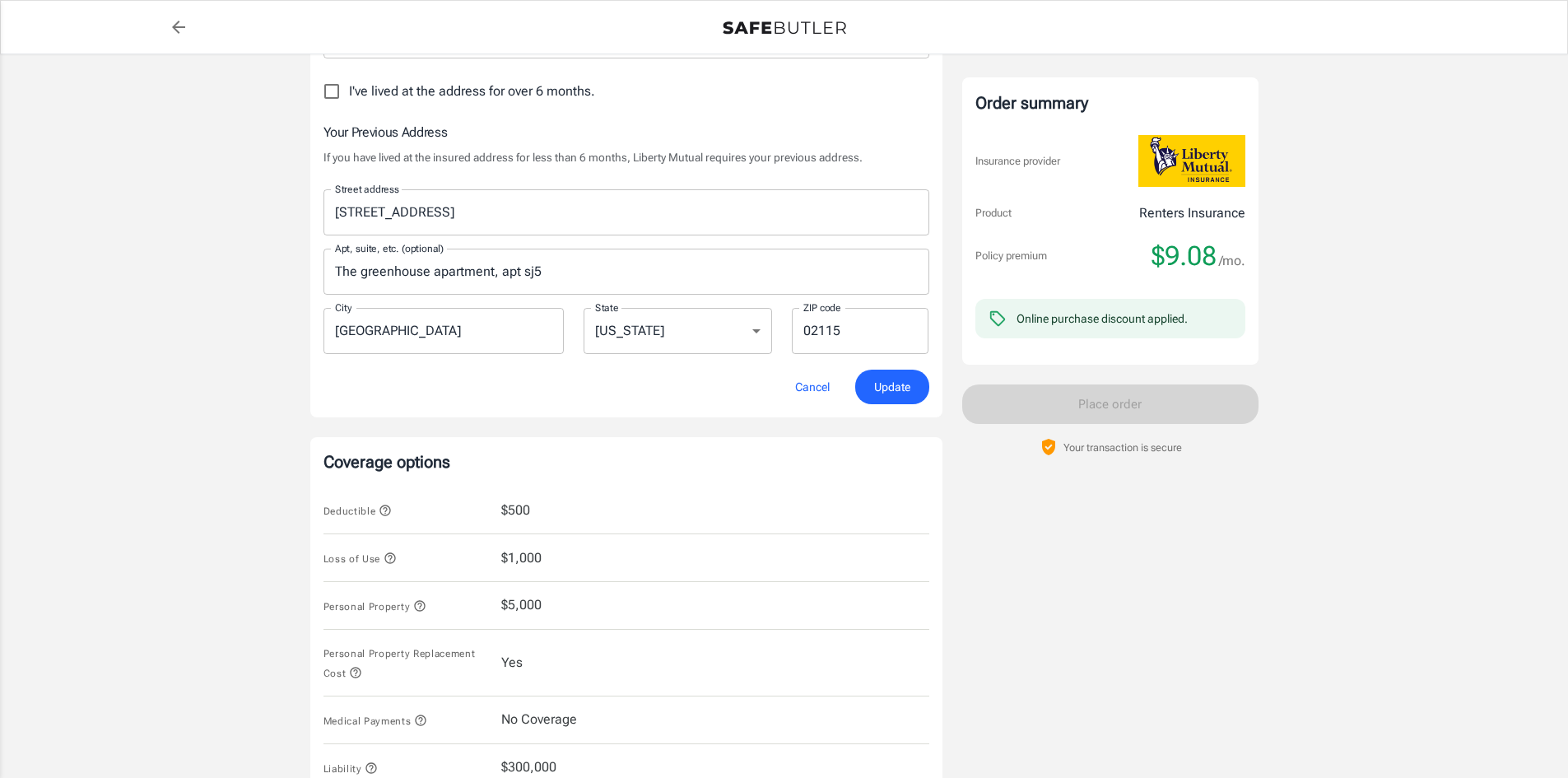
scroll to position [334, 0]
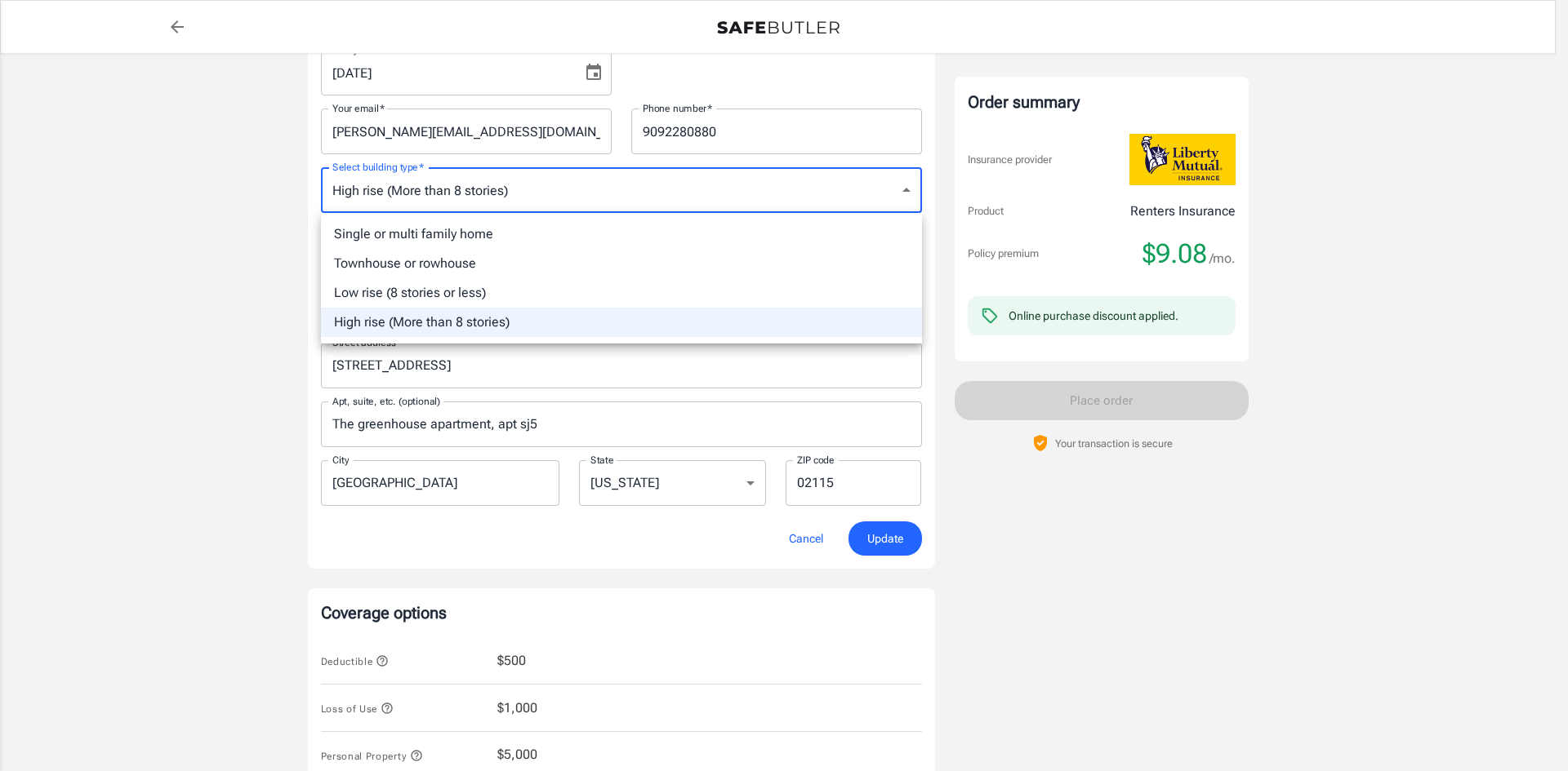
click at [519, 174] on body "Policy premium $ 9.08 /mo Liberty Mutual Renters Insurance 132 MARGINAL WAY APT…" at bounding box center [784, 546] width 1568 height 1754
click at [435, 266] on li "Townhouse or rowhouse" at bounding box center [621, 263] width 601 height 30
type input "townhouse"
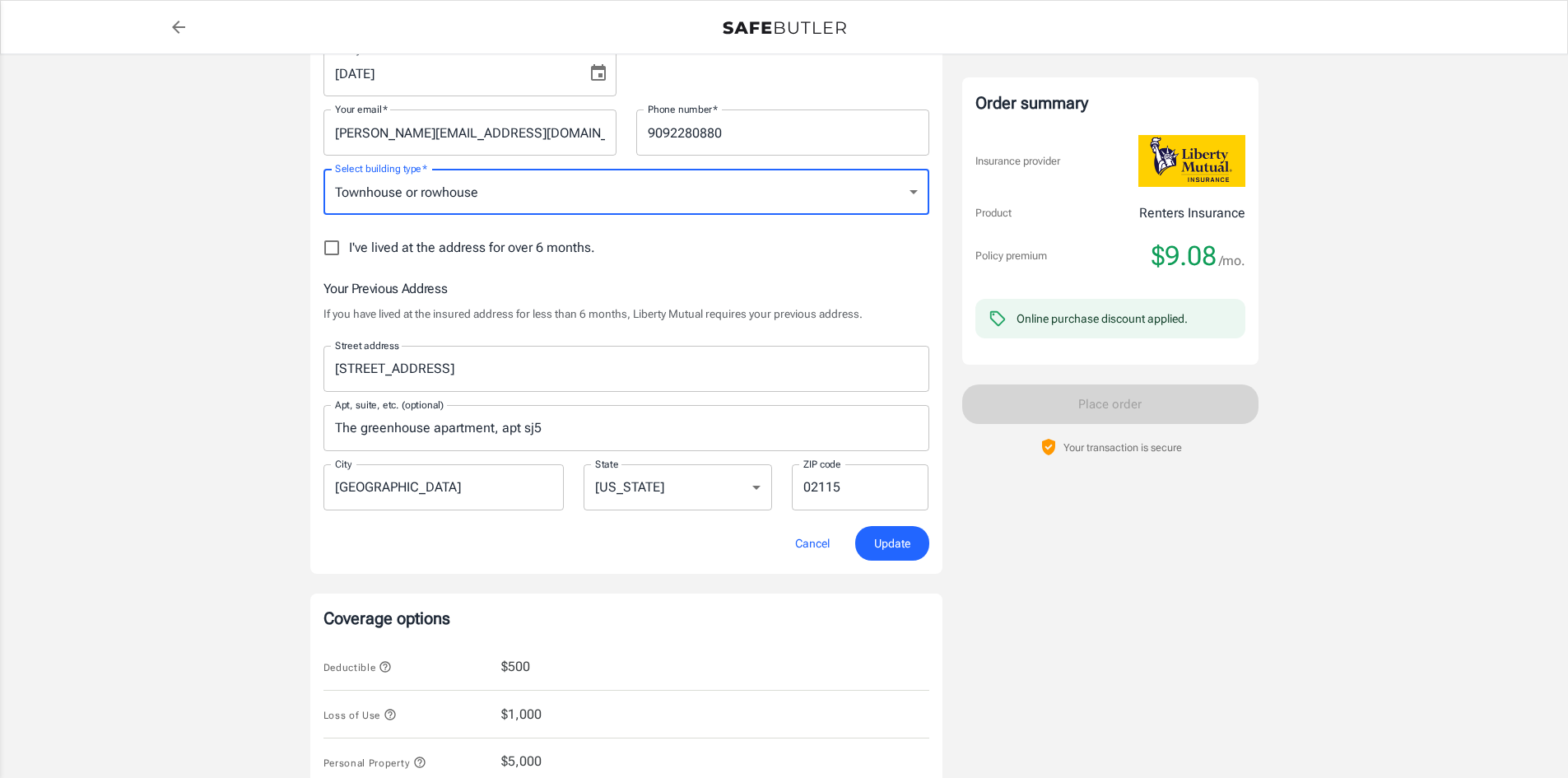
click at [898, 543] on span "Update" at bounding box center [892, 544] width 36 height 21
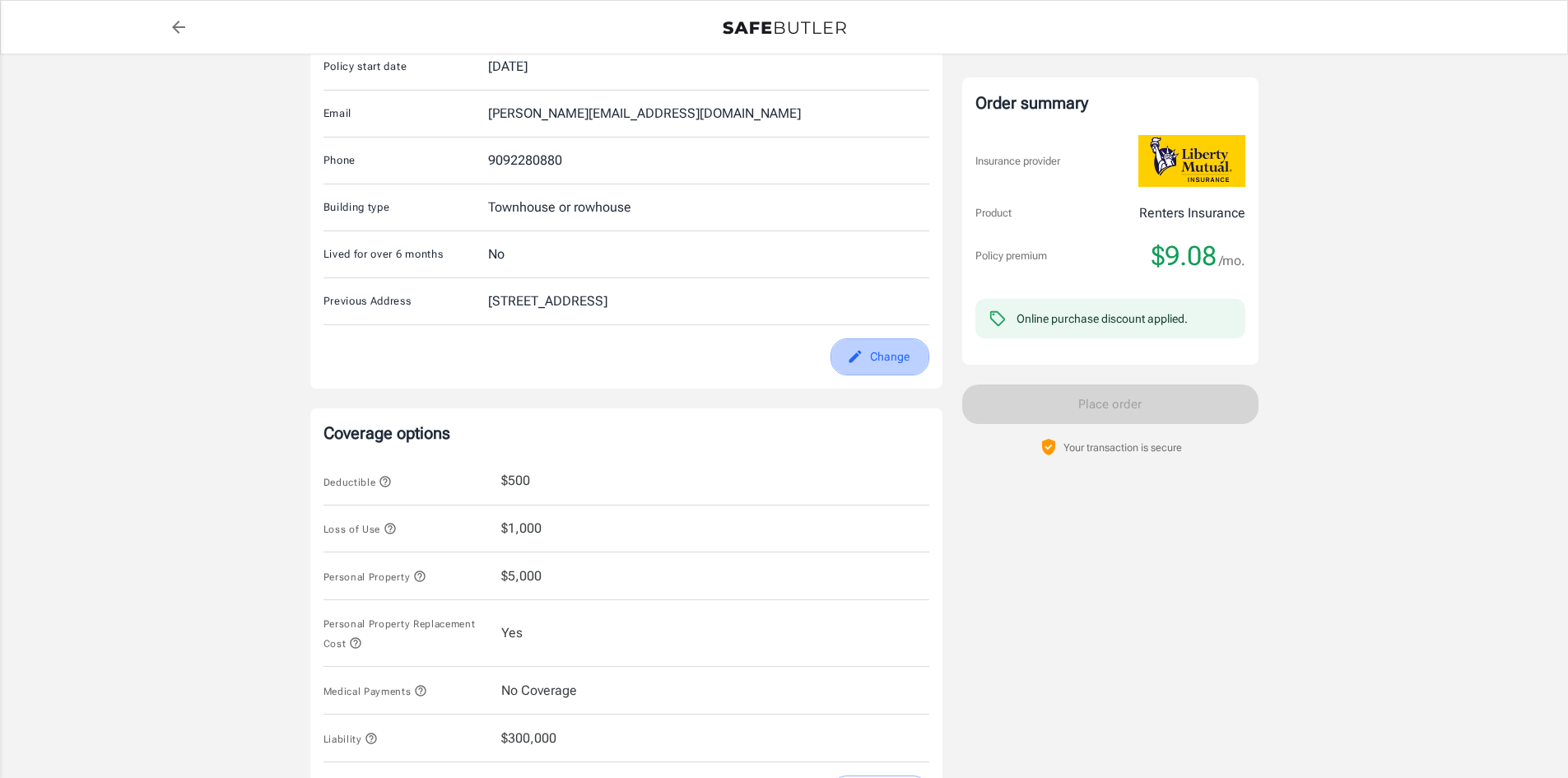
click at [888, 375] on button "Change" at bounding box center [880, 357] width 98 height 37
select select "MA"
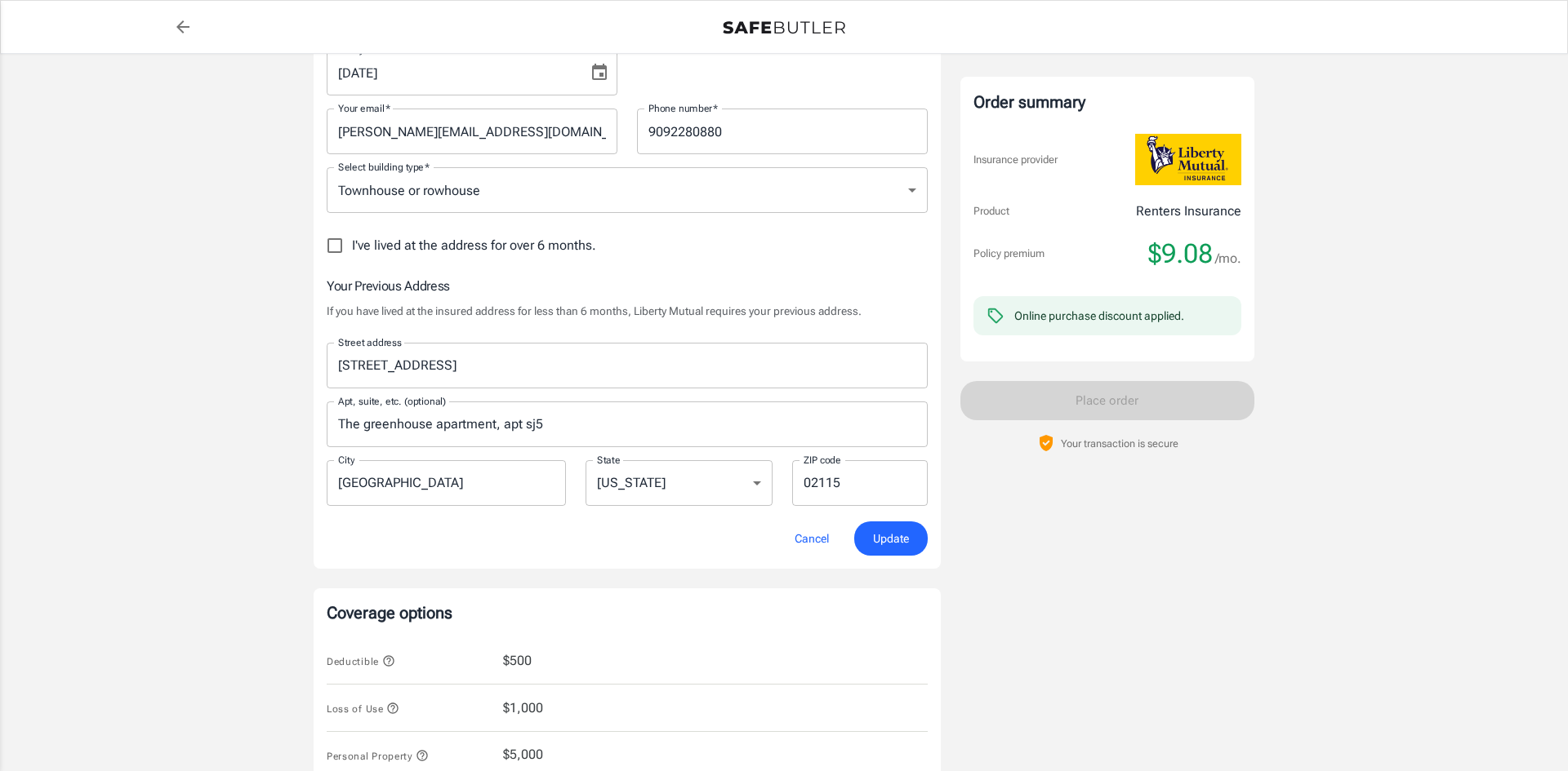
click at [666, 190] on body "Policy premium $ 9.08 /mo Liberty Mutual Renters Insurance 132 MARGINAL WAY APT…" at bounding box center [784, 546] width 1568 height 1754
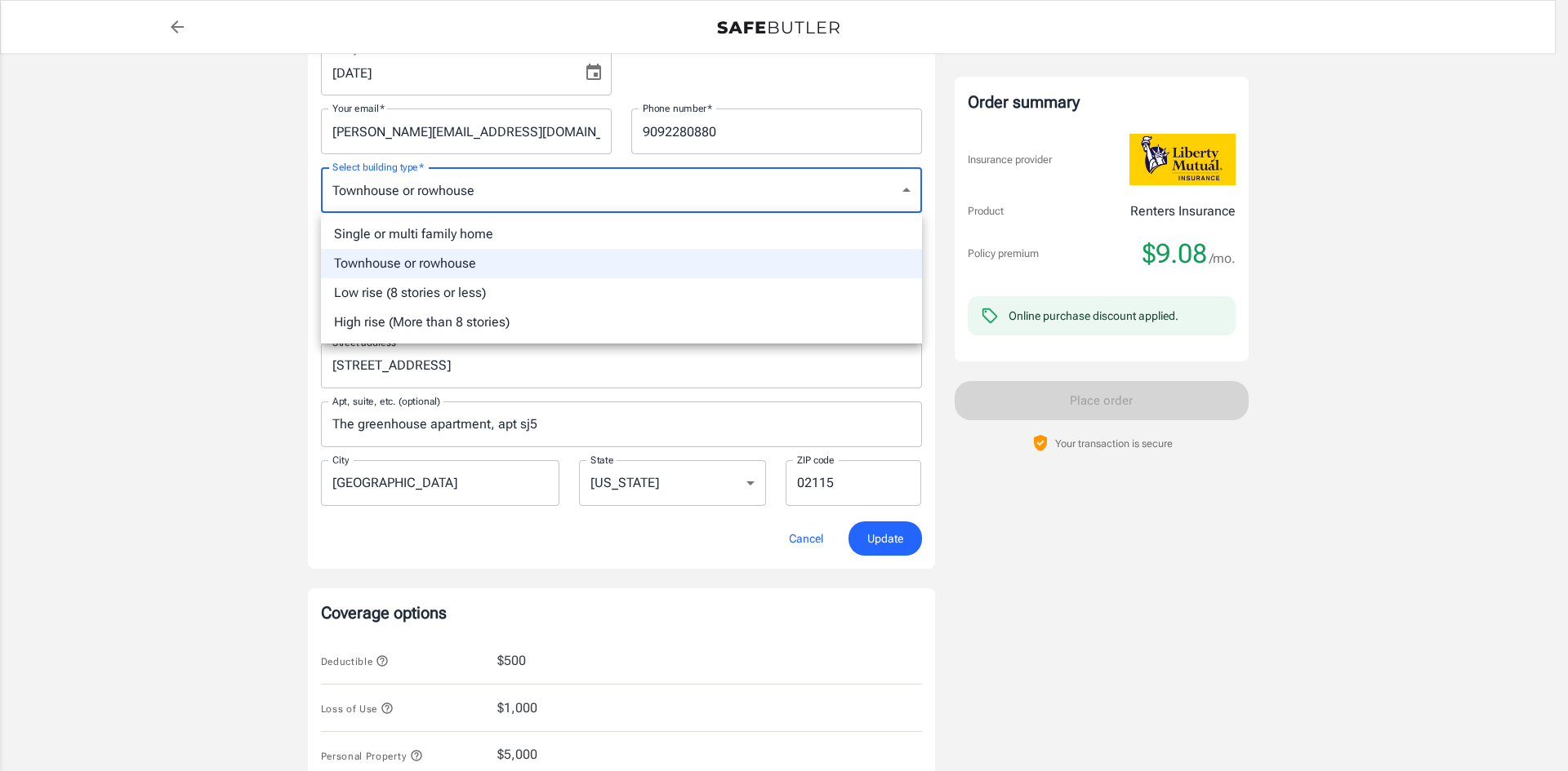
click at [505, 315] on li "High rise (More than 8 stories)" at bounding box center [621, 322] width 601 height 30
type input "highrise"
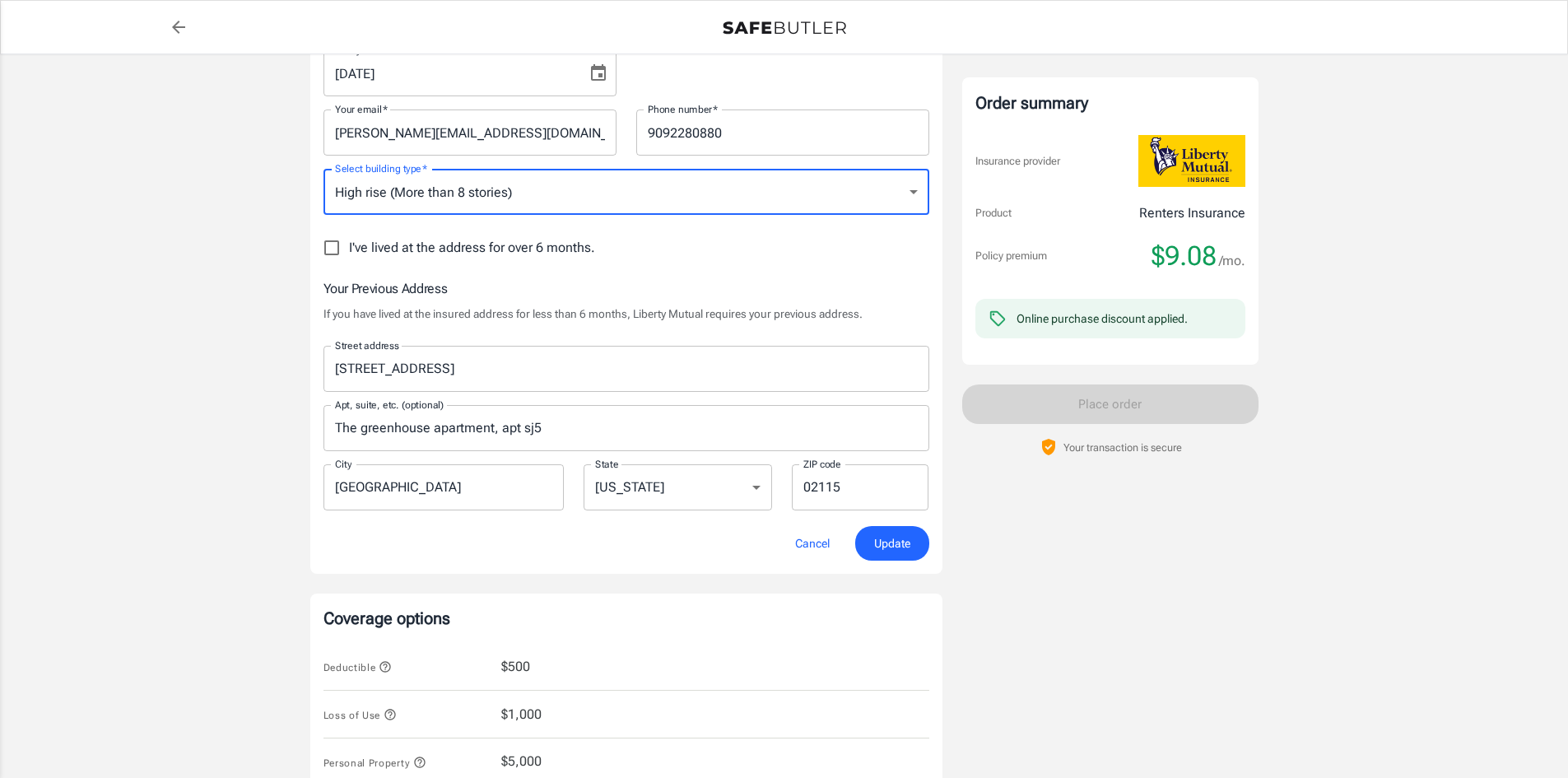
click at [882, 546] on span "Update" at bounding box center [892, 544] width 36 height 21
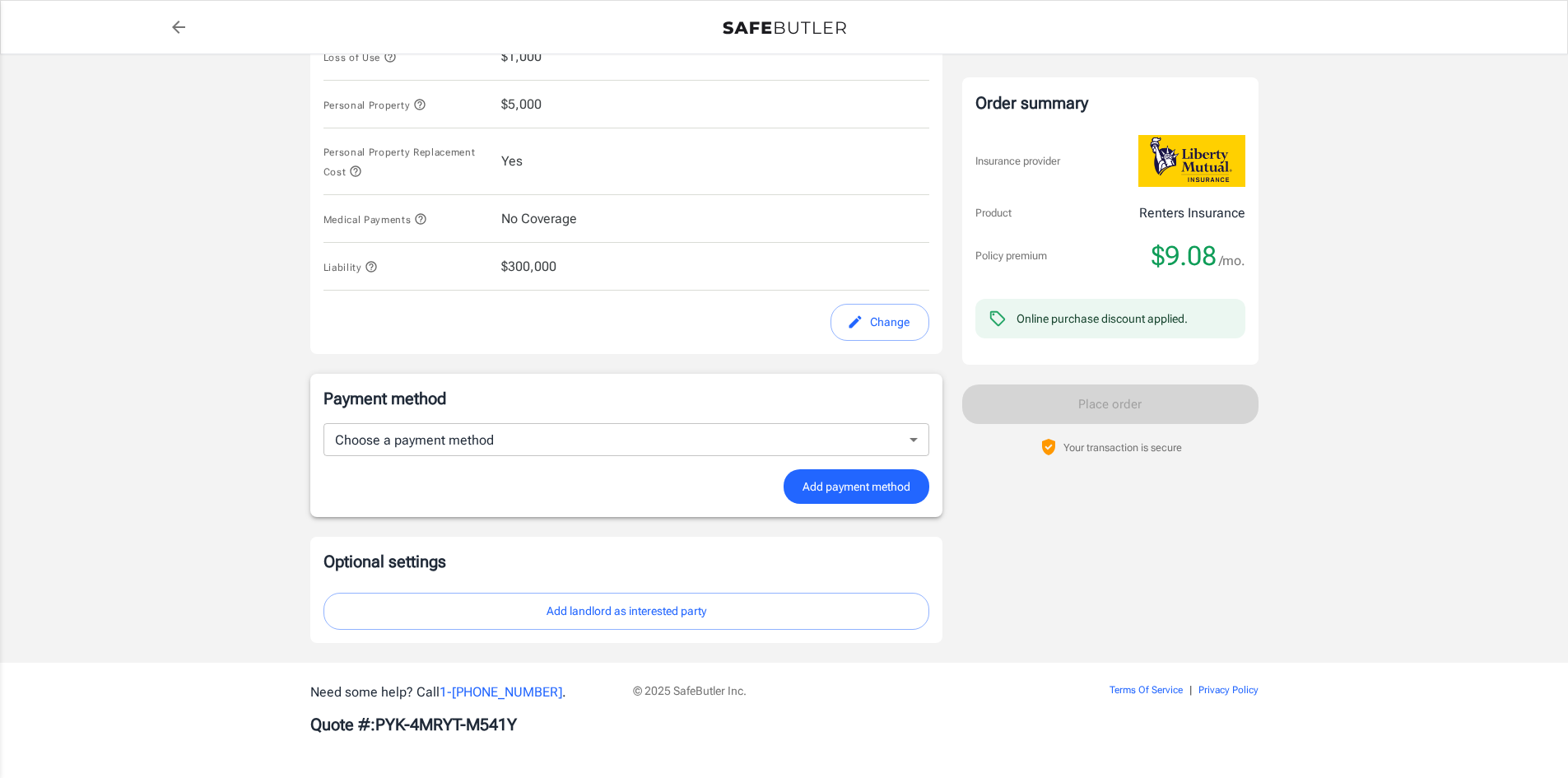
scroll to position [821, 0]
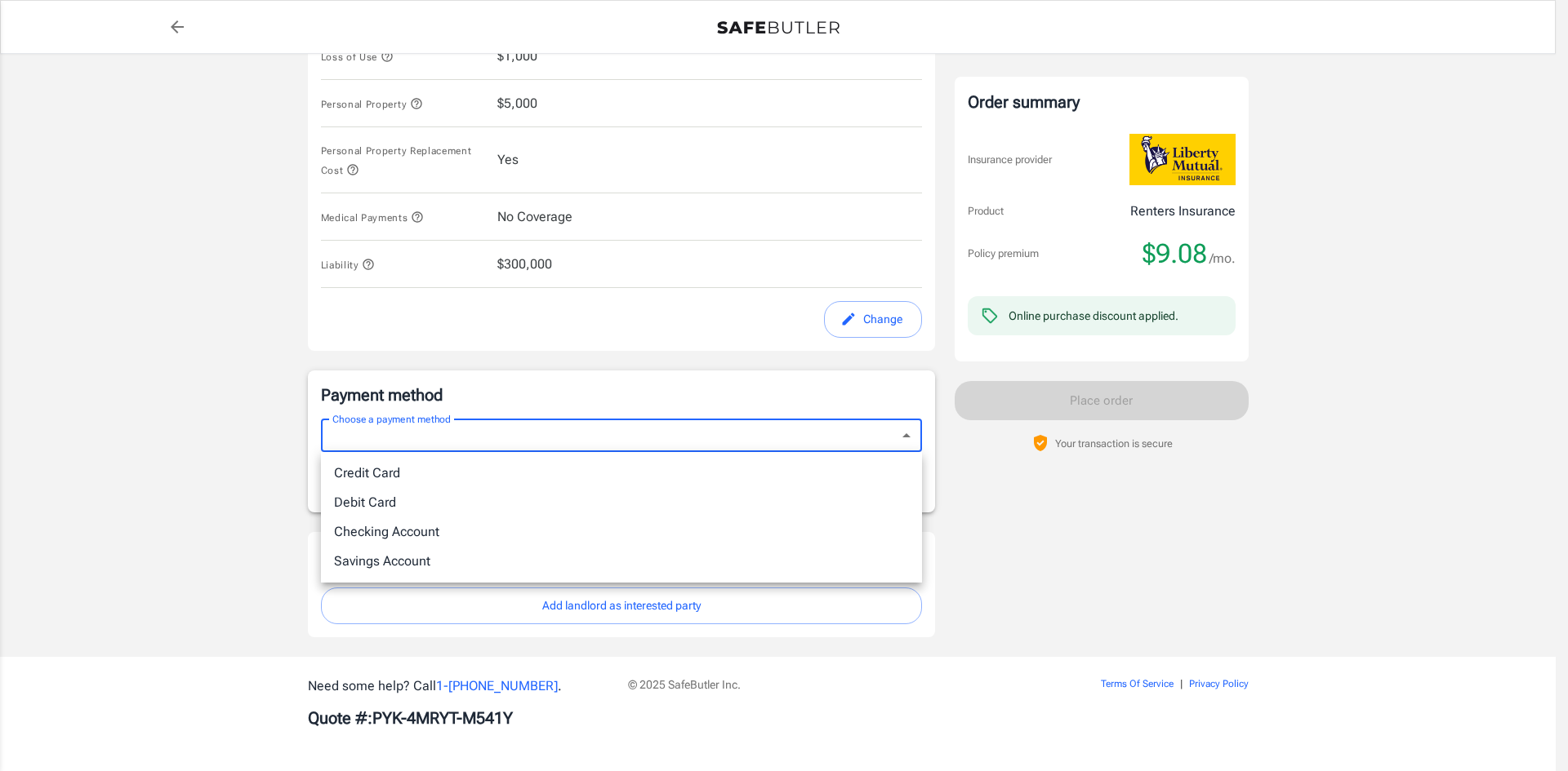
click at [442, 503] on li "Debit Card" at bounding box center [621, 503] width 601 height 30
type input "debit"
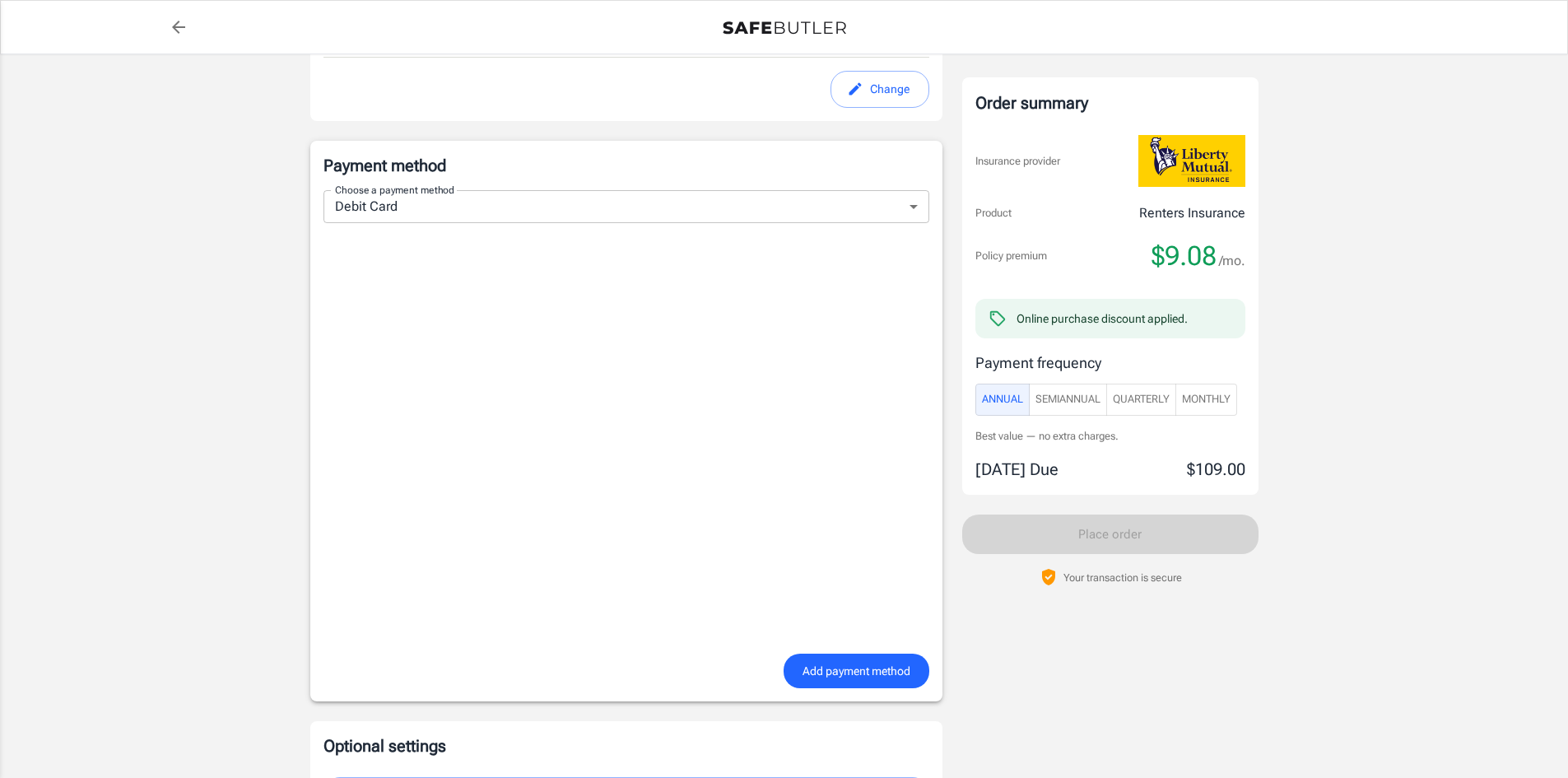
scroll to position [1068, 0]
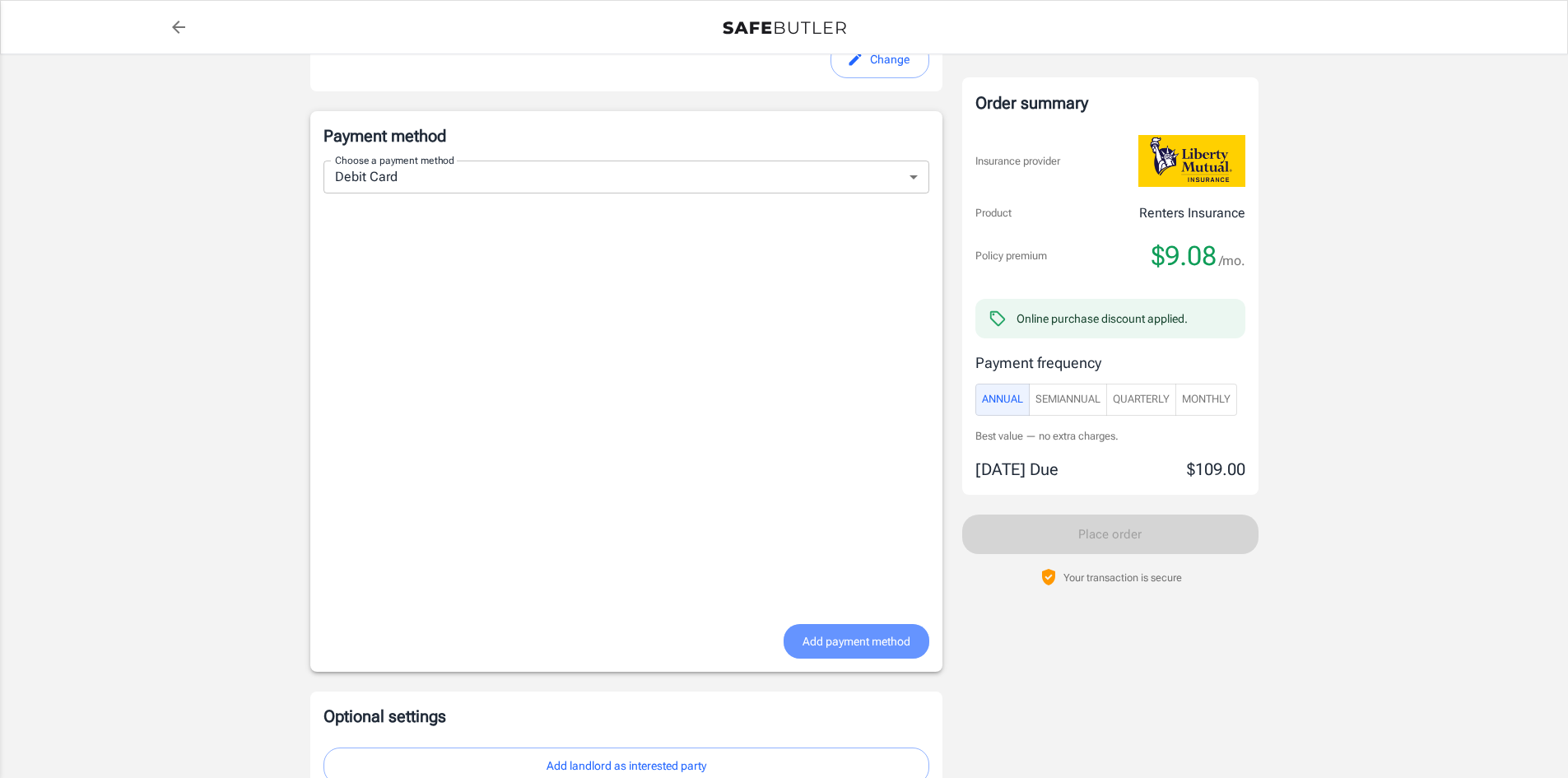
click at [859, 652] on span "Add payment method" at bounding box center [857, 642] width 108 height 21
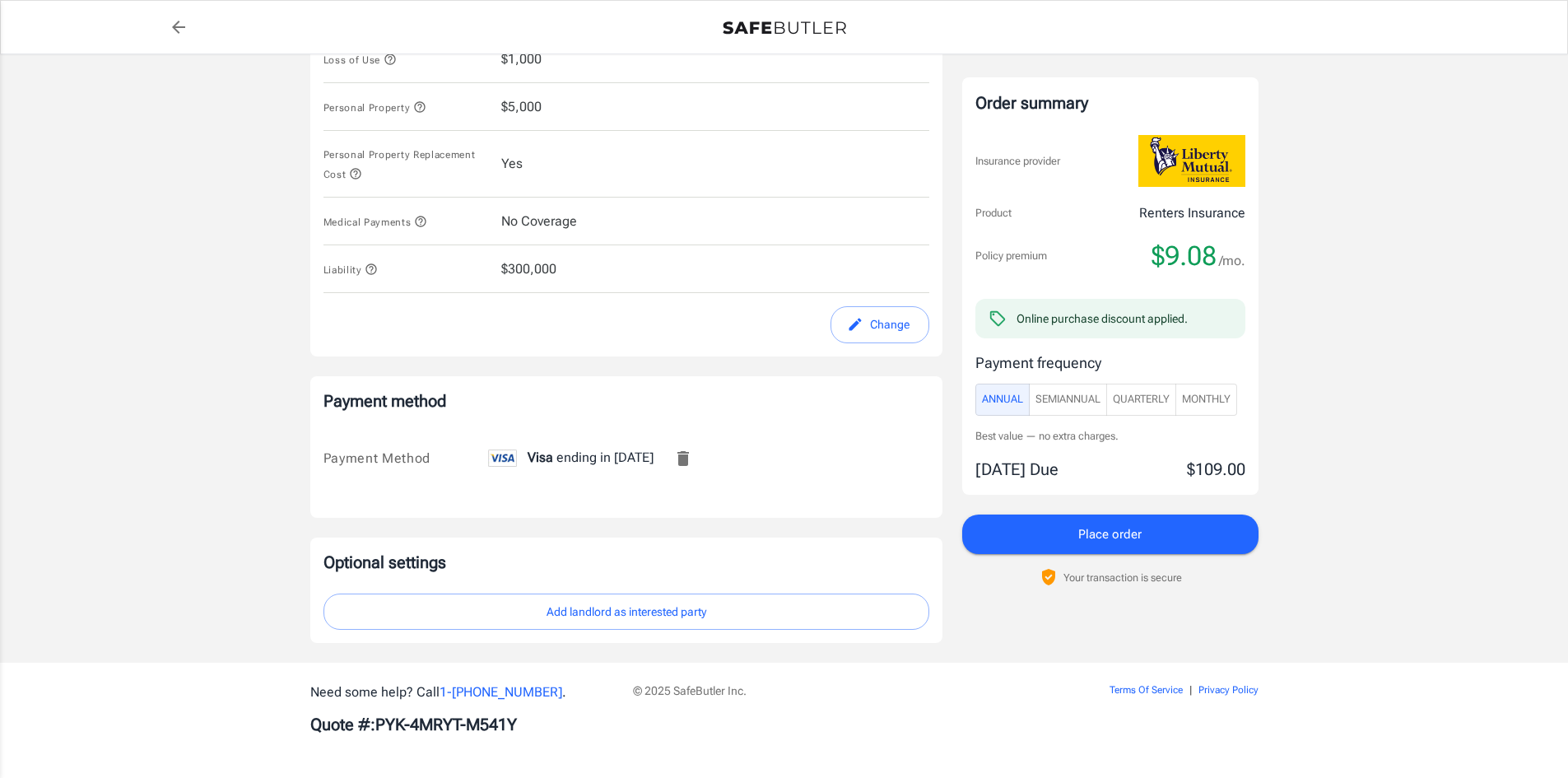
scroll to position [820, 0]
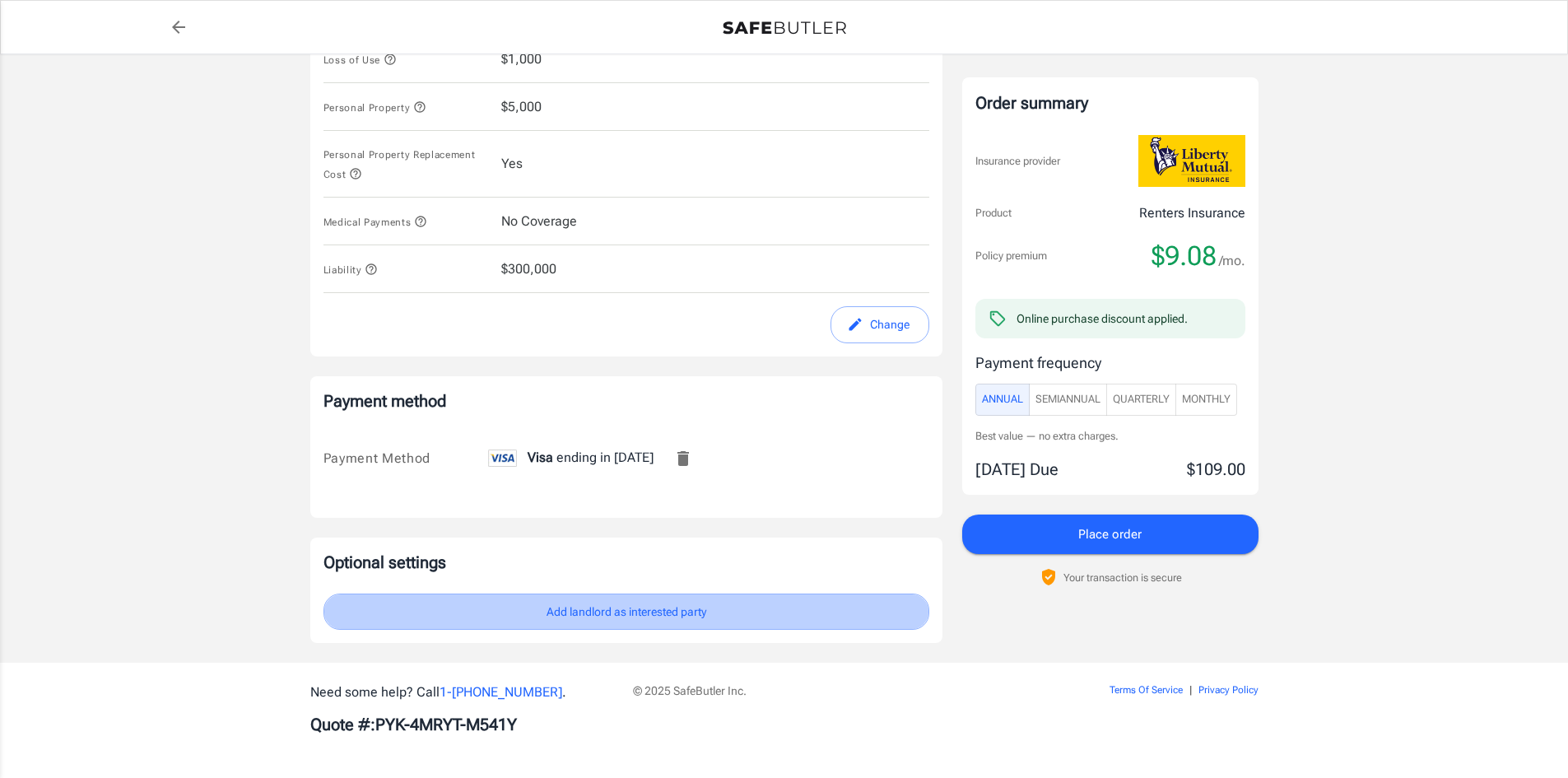
click at [805, 617] on button "Add landlord as interested party" at bounding box center [626, 612] width 606 height 37
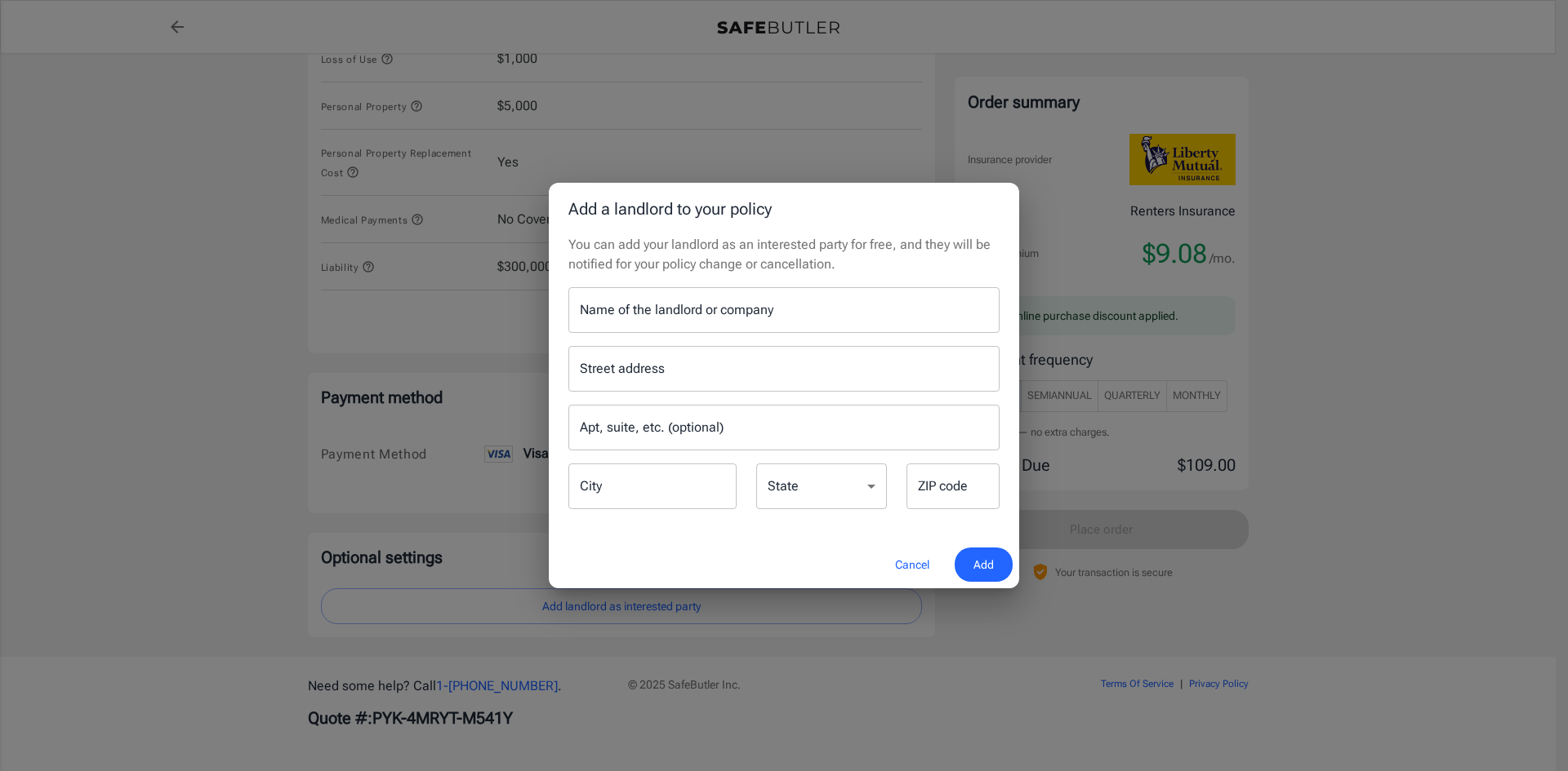
click at [712, 302] on input "Name of the landlord or company" at bounding box center [784, 310] width 431 height 46
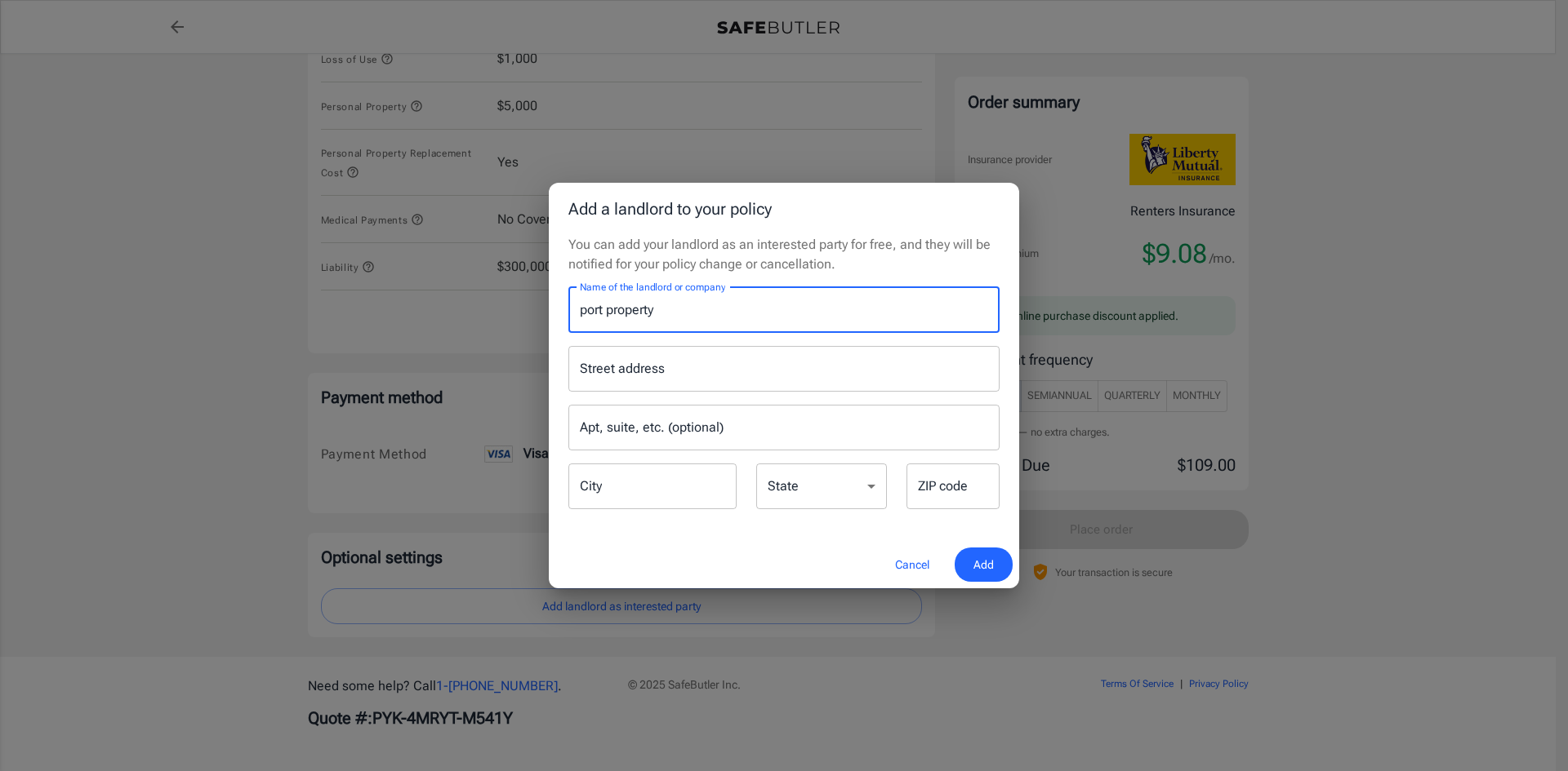
type input "port property"
click at [673, 371] on input "Street address" at bounding box center [784, 369] width 417 height 31
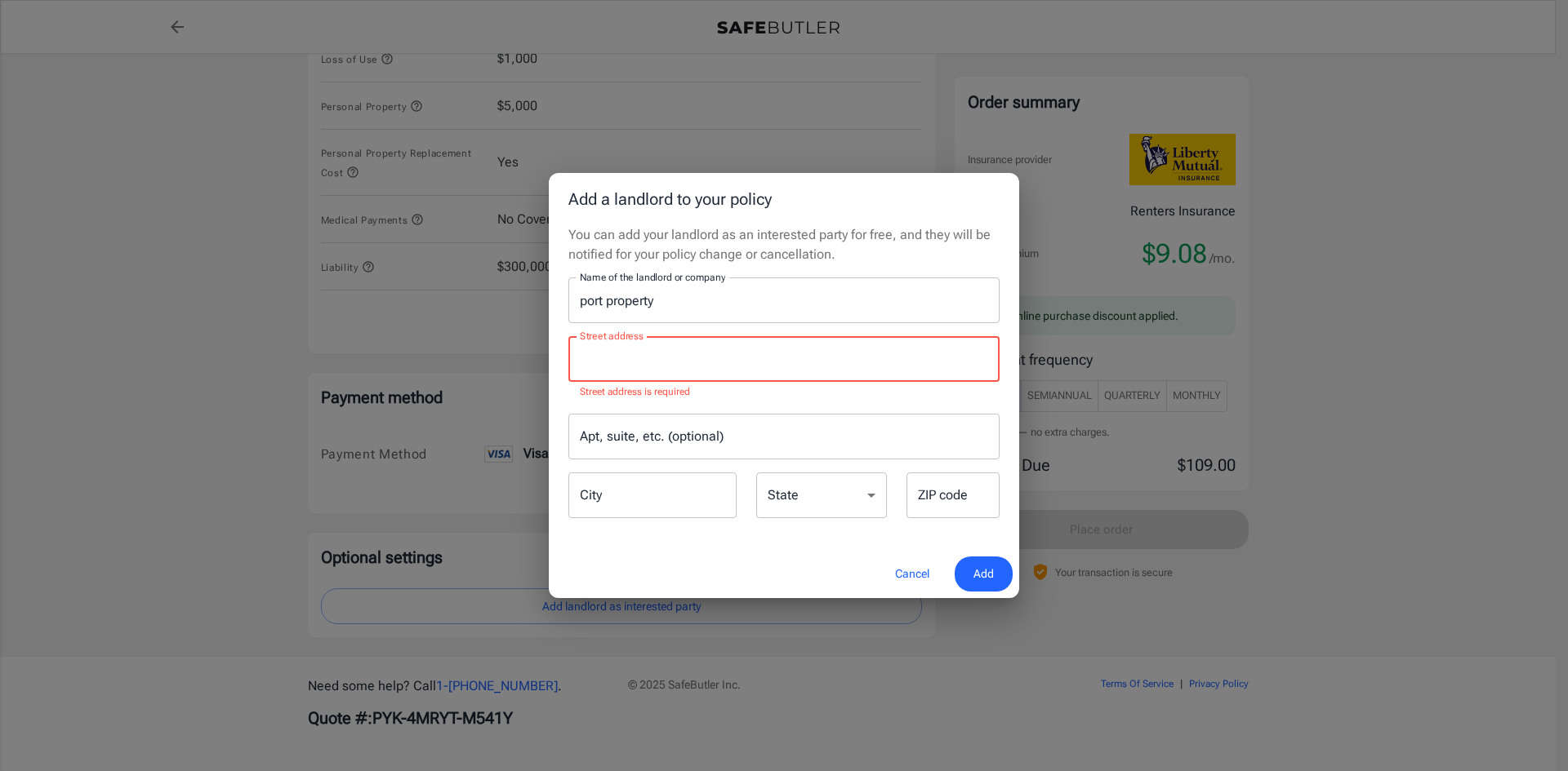
paste input "511 Congress Street, Suite 103 Portland, ME 04101"
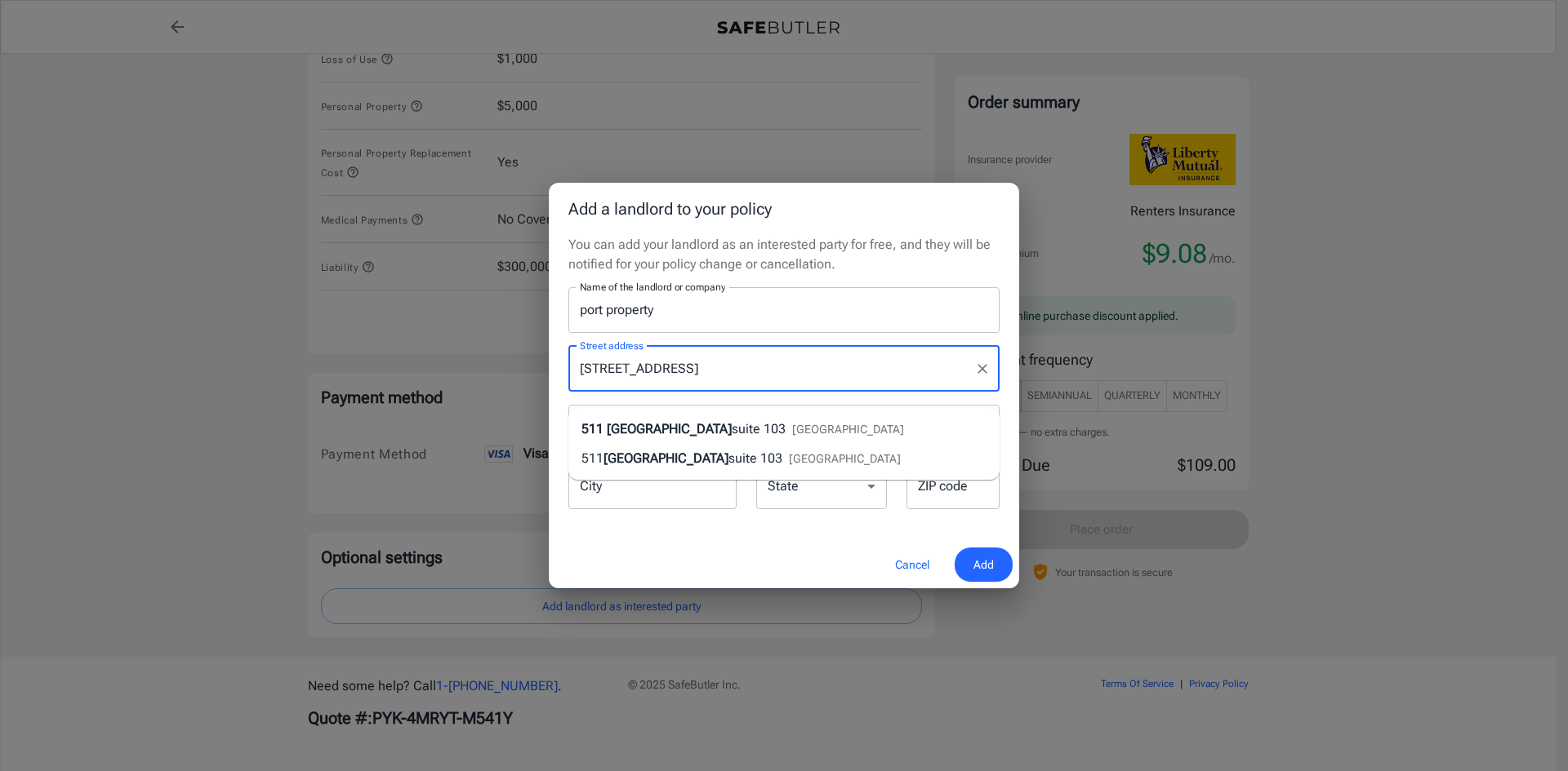
click at [762, 419] on div "511 Congress Street suite 103 Portland, ME 04101" at bounding box center [742, 429] width 323 height 20
type input "511 Congress Street suite 103"
type input "Portland"
select select "ME"
type input "04101"
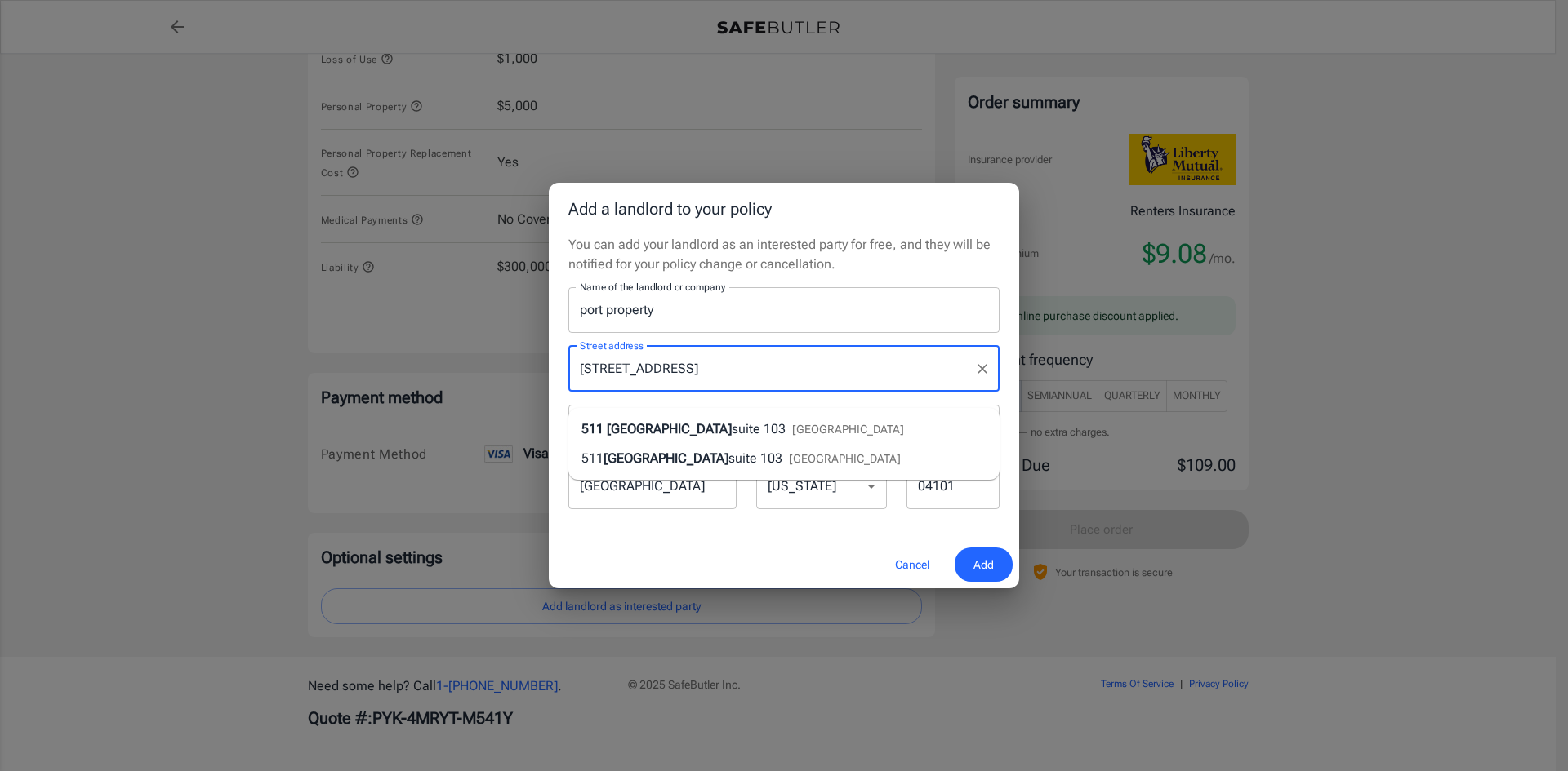
drag, startPoint x: 771, startPoint y: 366, endPoint x: 699, endPoint y: 371, distance: 72.2
click at [699, 371] on input "511 Congress Street suite 103" at bounding box center [771, 369] width 392 height 31
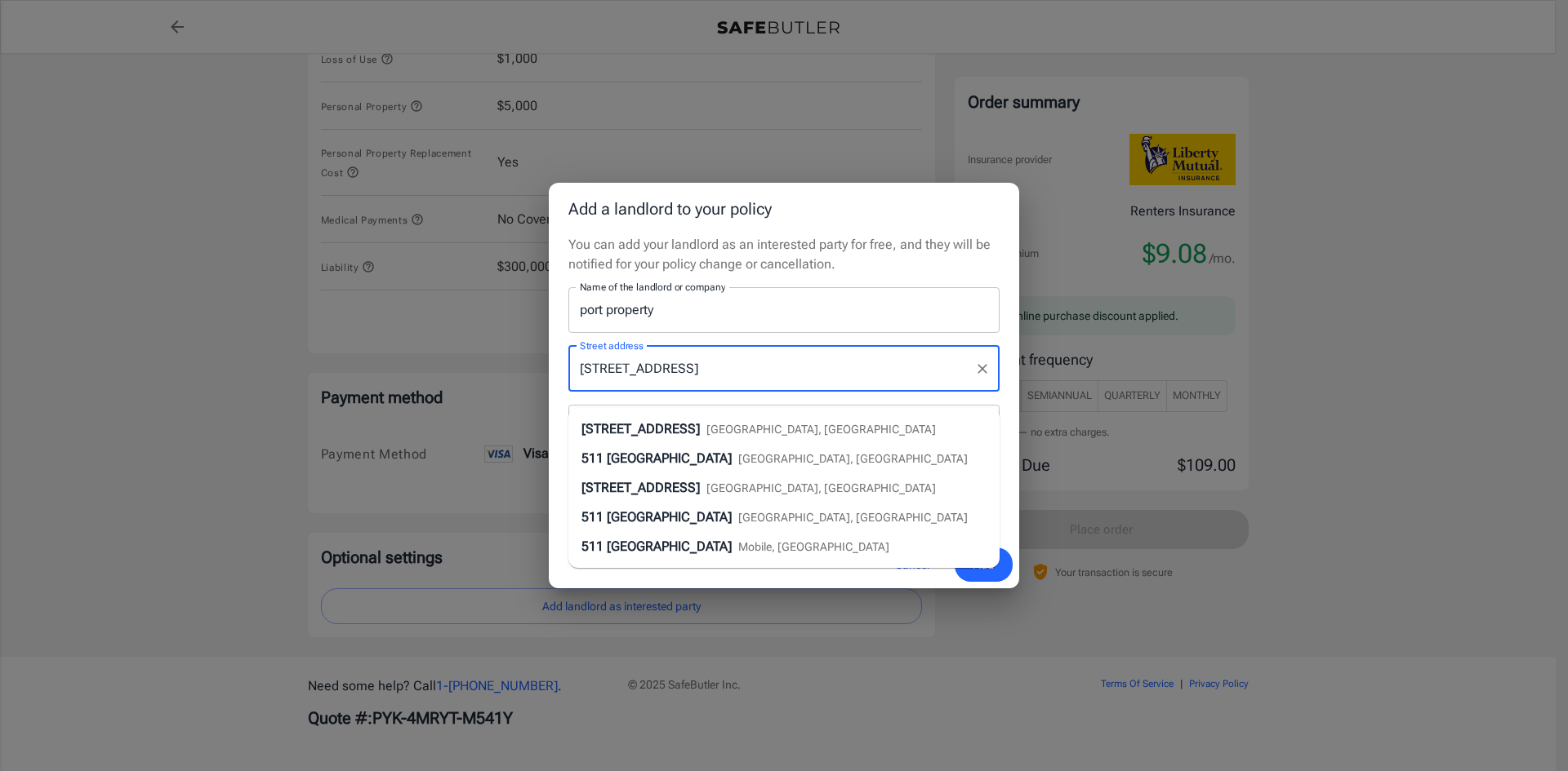
click at [685, 451] on span "Congress Street" at bounding box center [669, 458] width 125 height 15
type input "511 Congress Street"
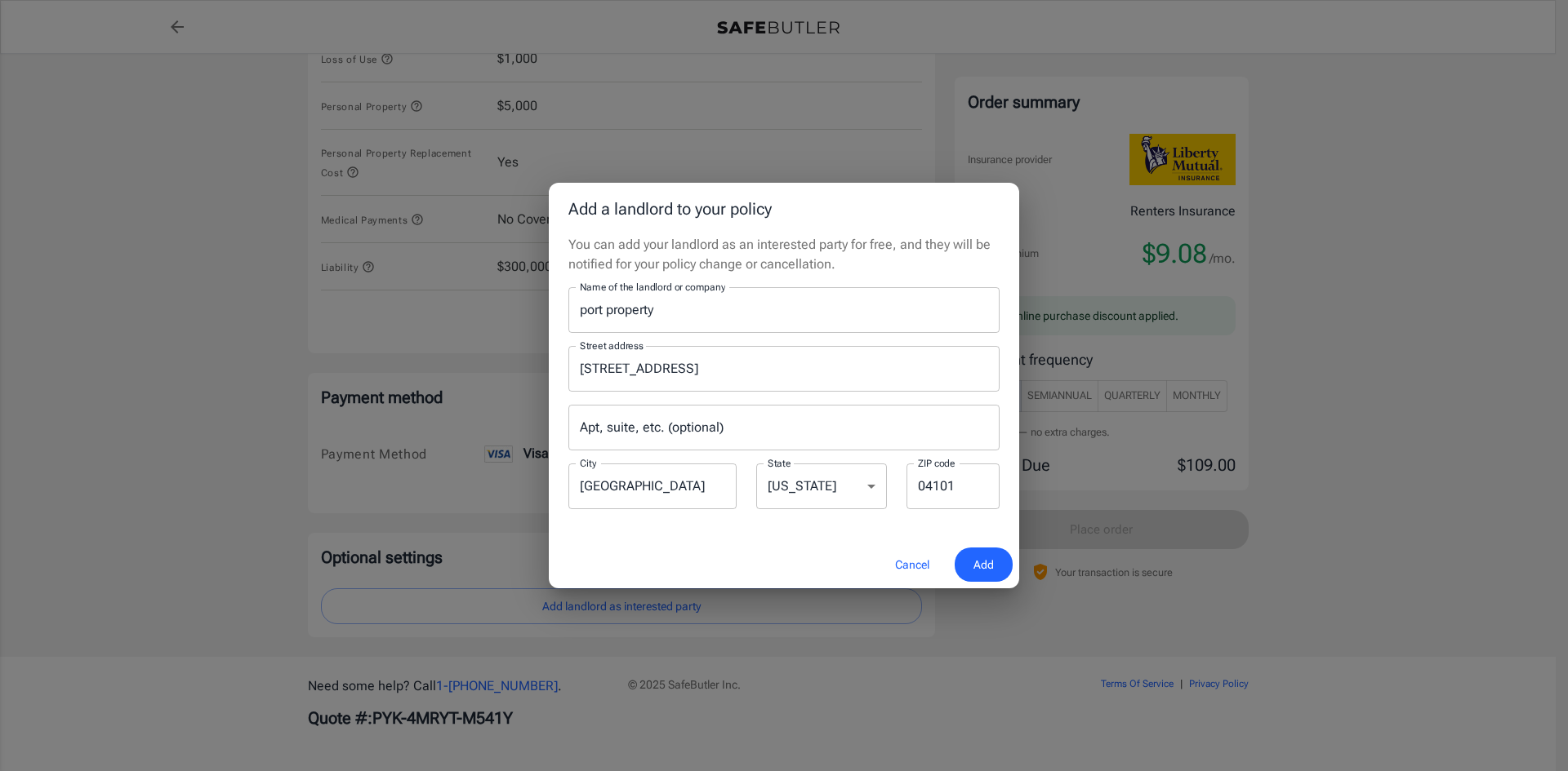
click at [661, 434] on input "Apt, suite, etc. (optional)" at bounding box center [784, 428] width 431 height 46
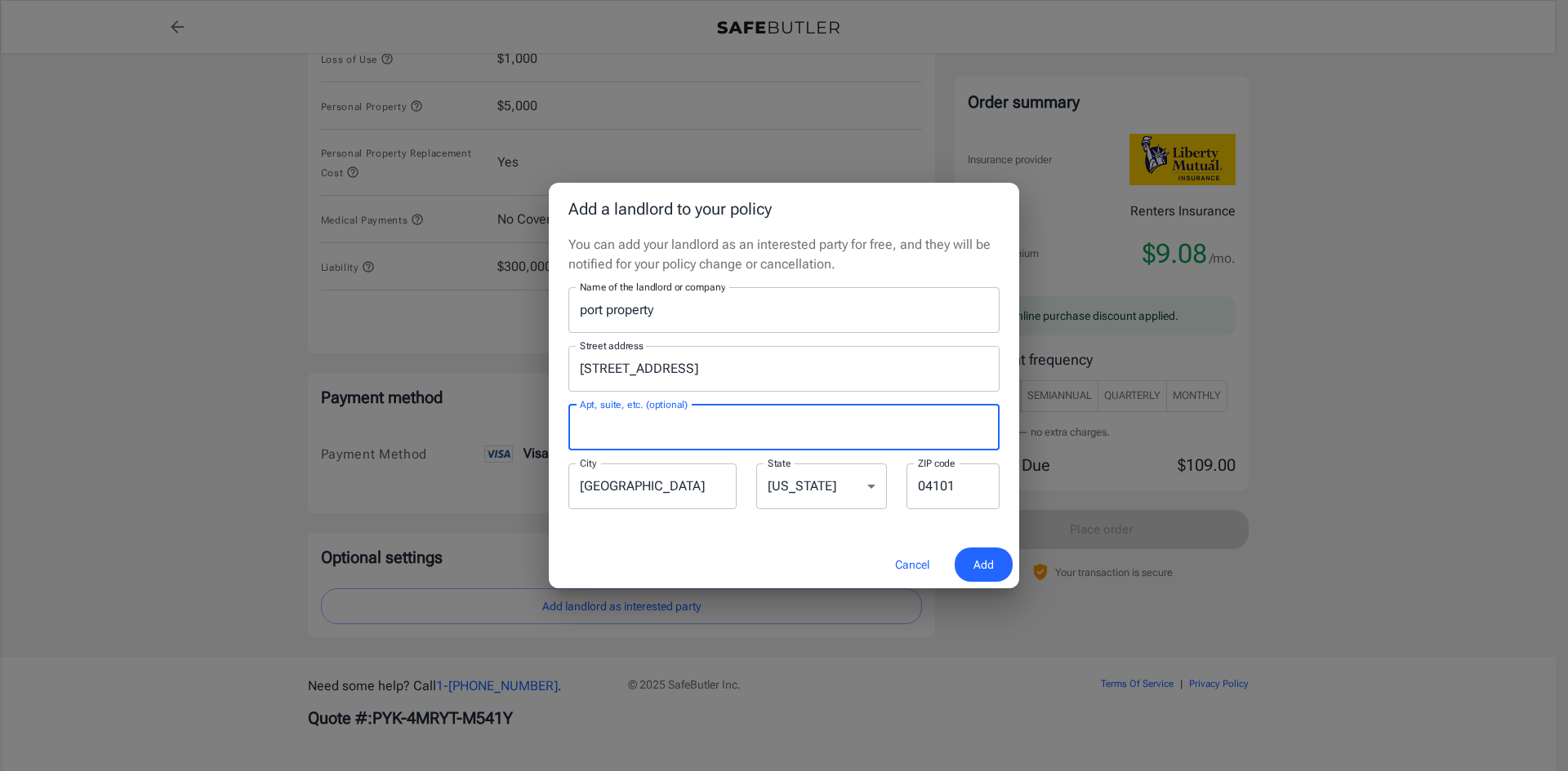
paste input "suite 103"
type input "suite 103"
click at [969, 565] on button "Add" at bounding box center [984, 565] width 58 height 35
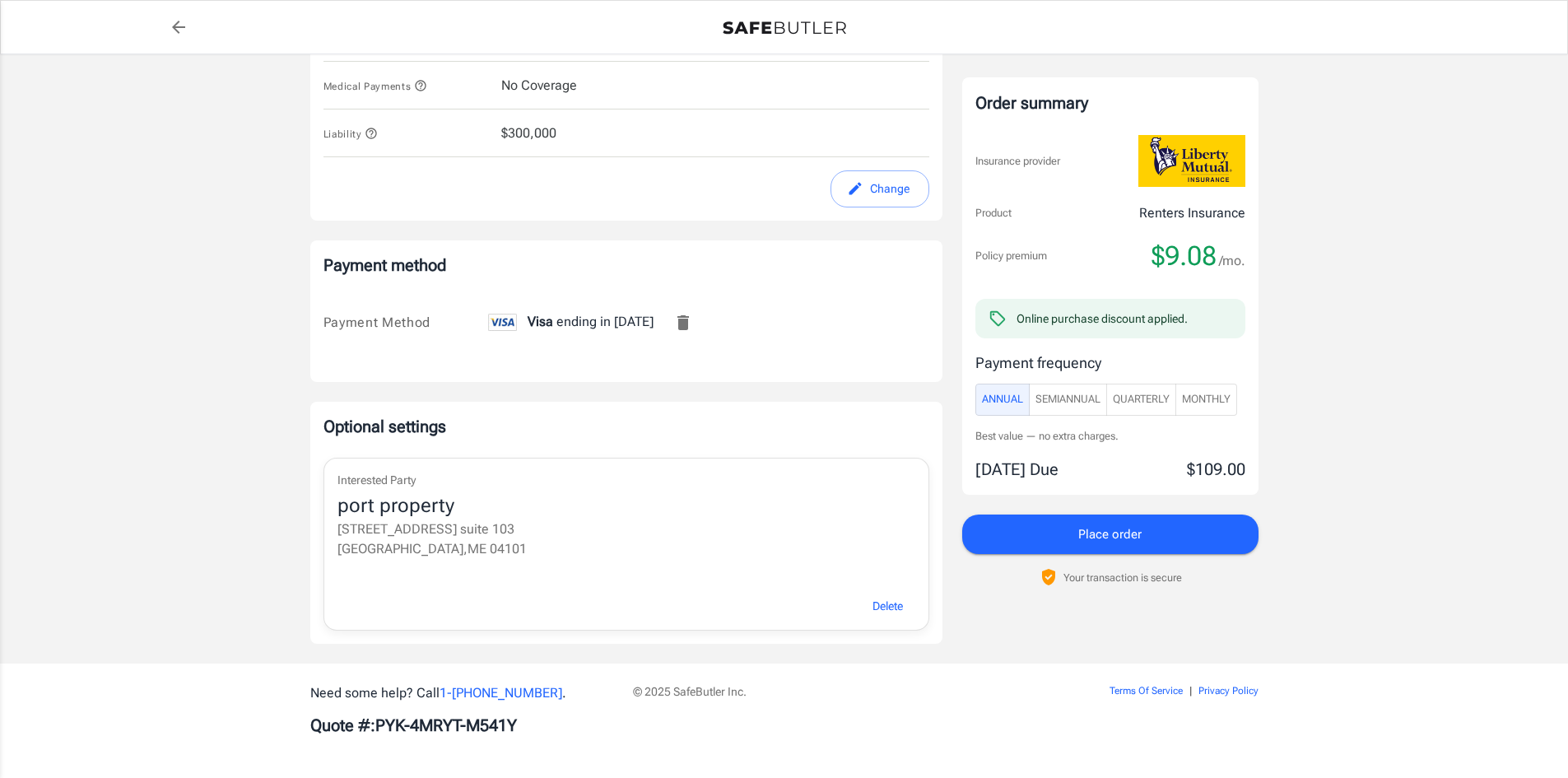
scroll to position [957, 0]
click at [1194, 397] on span "Monthly" at bounding box center [1206, 399] width 48 height 19
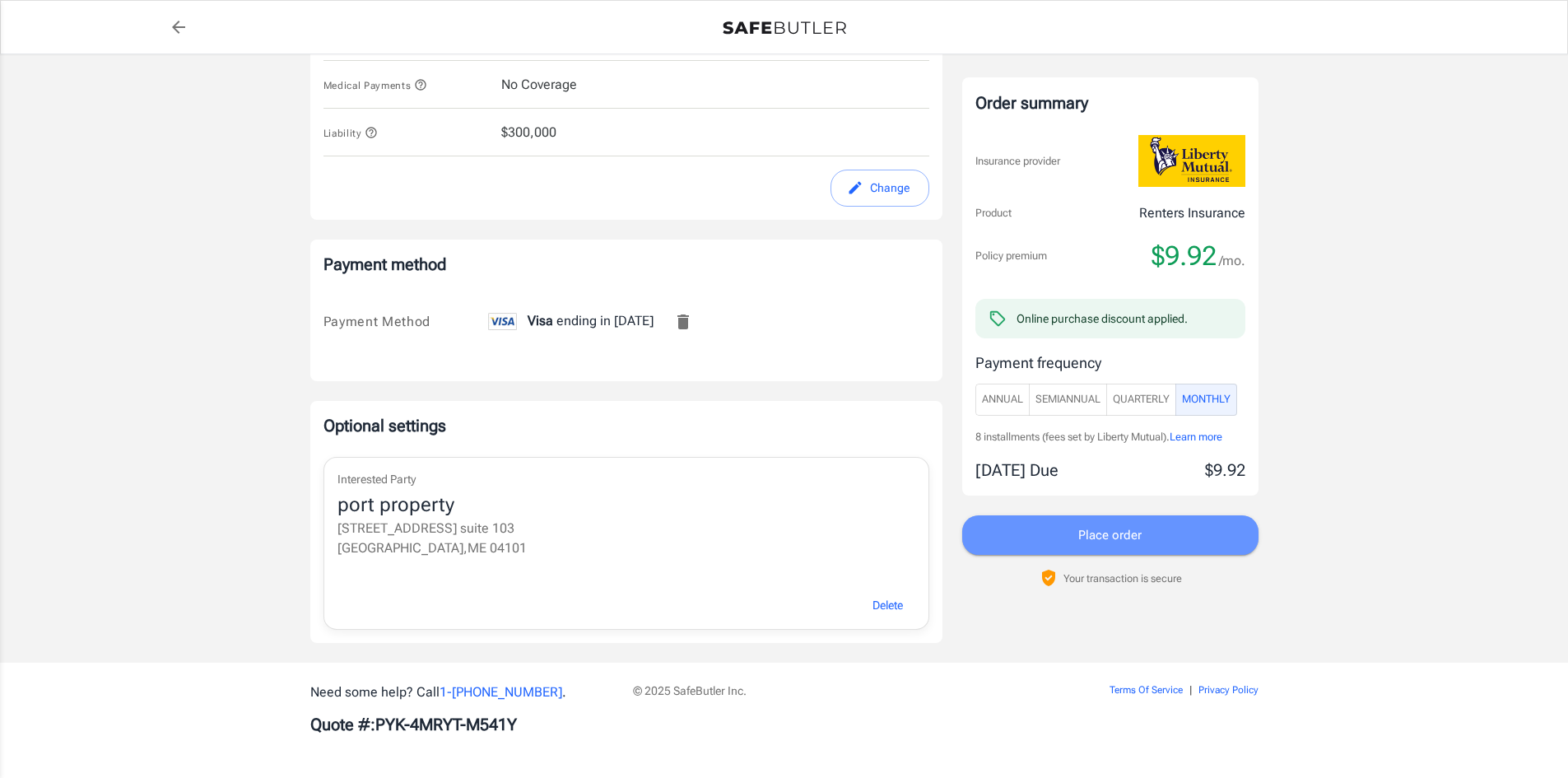
click at [1131, 544] on span "Place order" at bounding box center [1110, 534] width 64 height 21
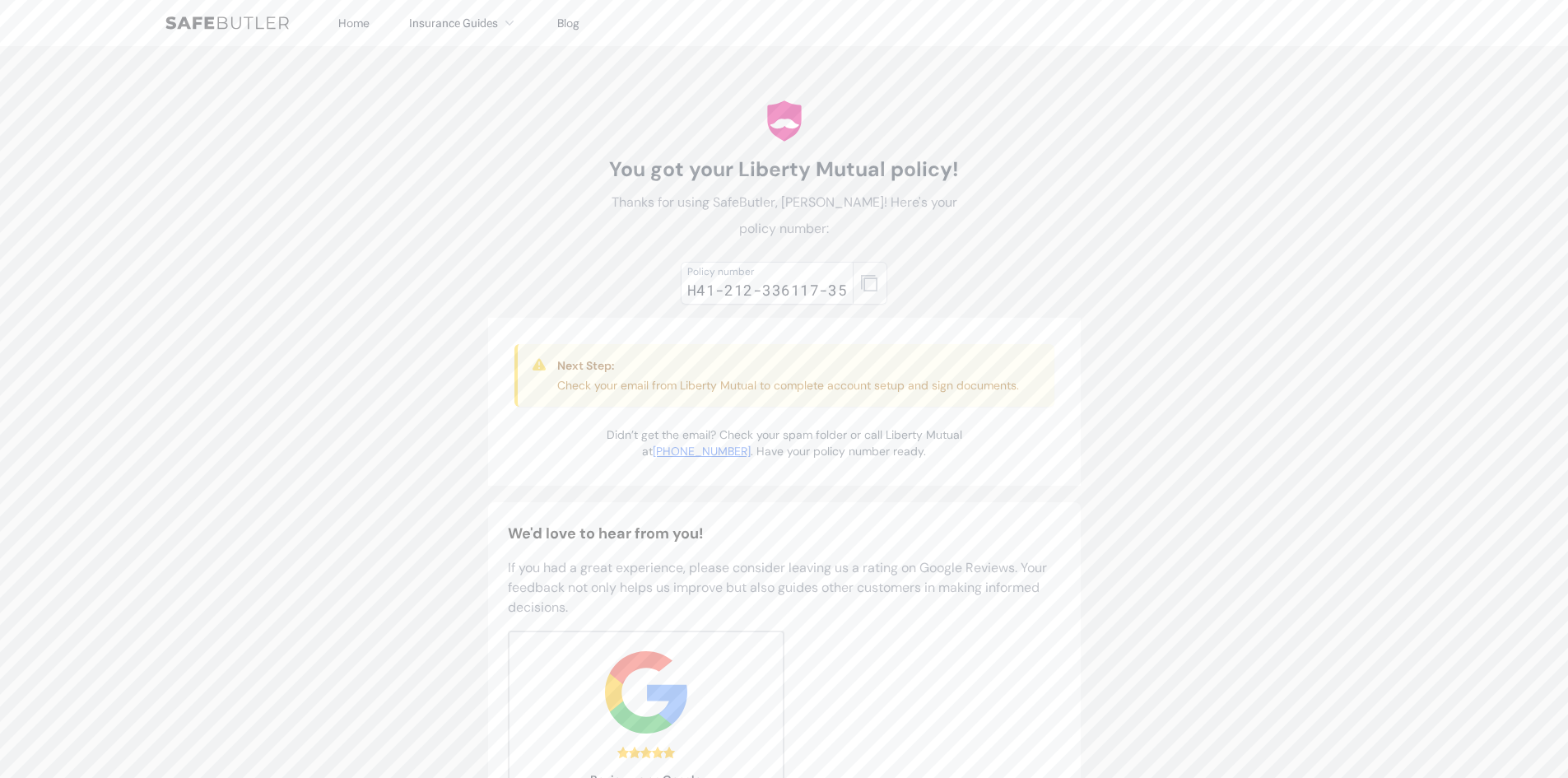
click at [865, 286] on icon "button" at bounding box center [870, 284] width 16 height 16
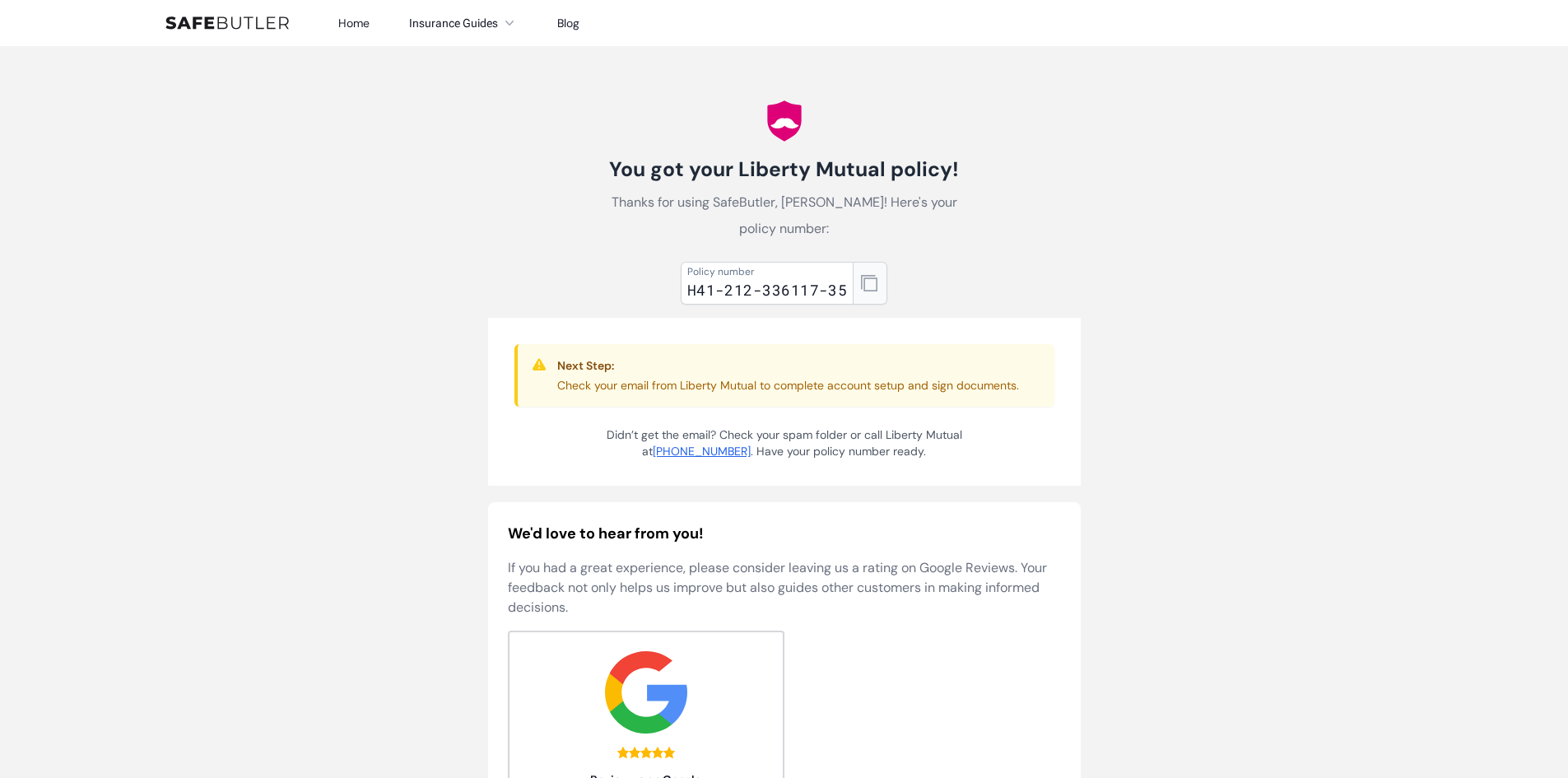
click at [878, 286] on button "button" at bounding box center [871, 283] width 35 height 43
